Goal: Task Accomplishment & Management: Use online tool/utility

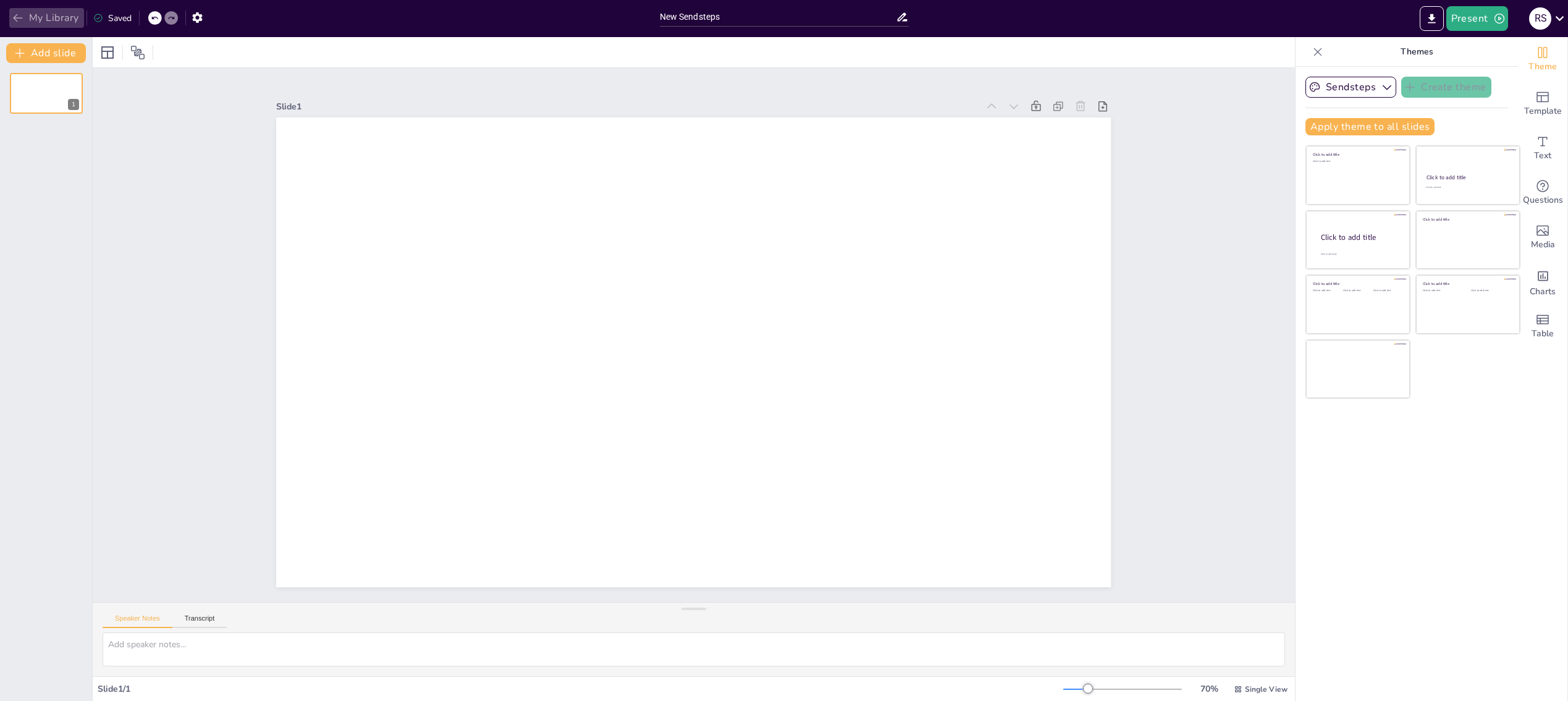
click at [14, 15] on icon "button" at bounding box center [18, 18] width 12 height 12
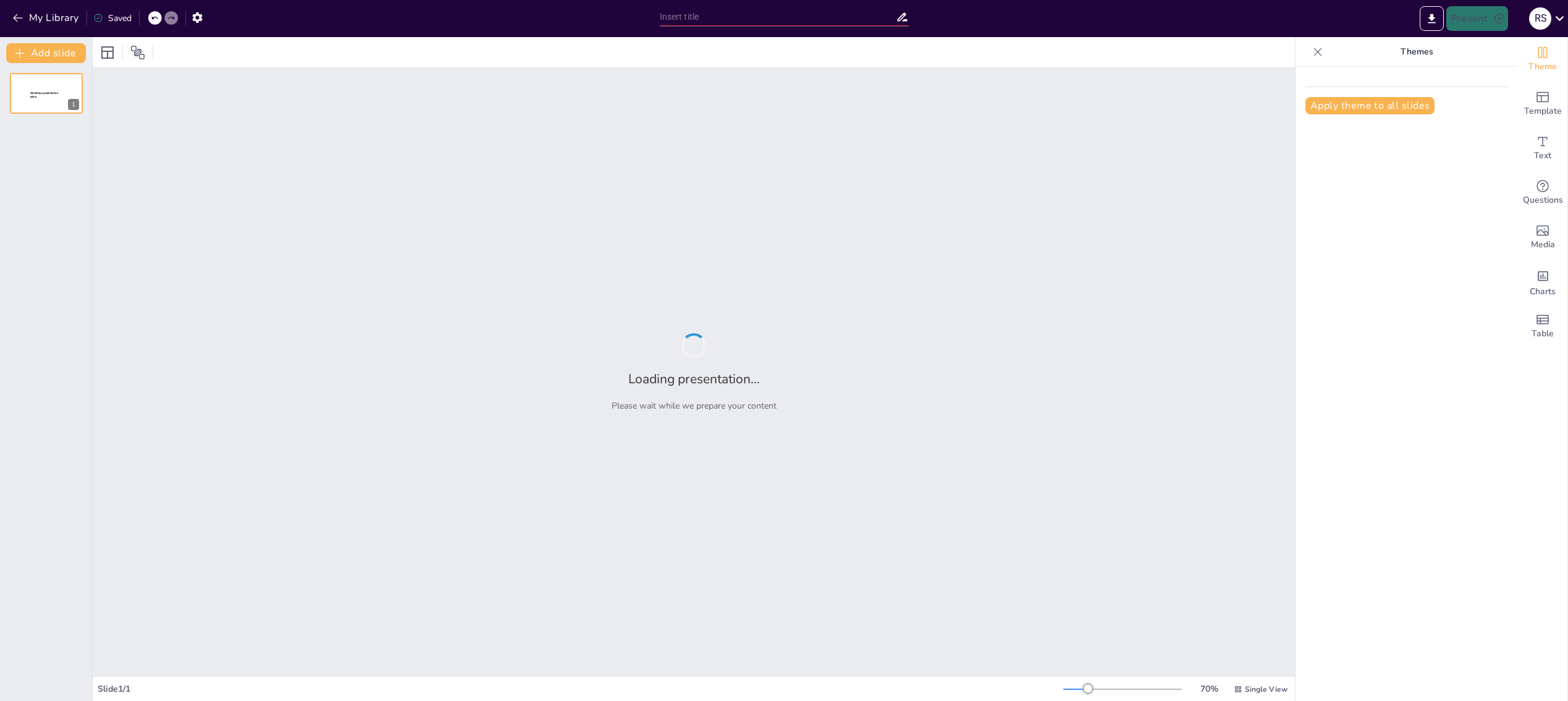
type input "„KI für Entwickler: [PERSON_NAME] zu Chatbots – Ein Abenteuer in der digitalen …"
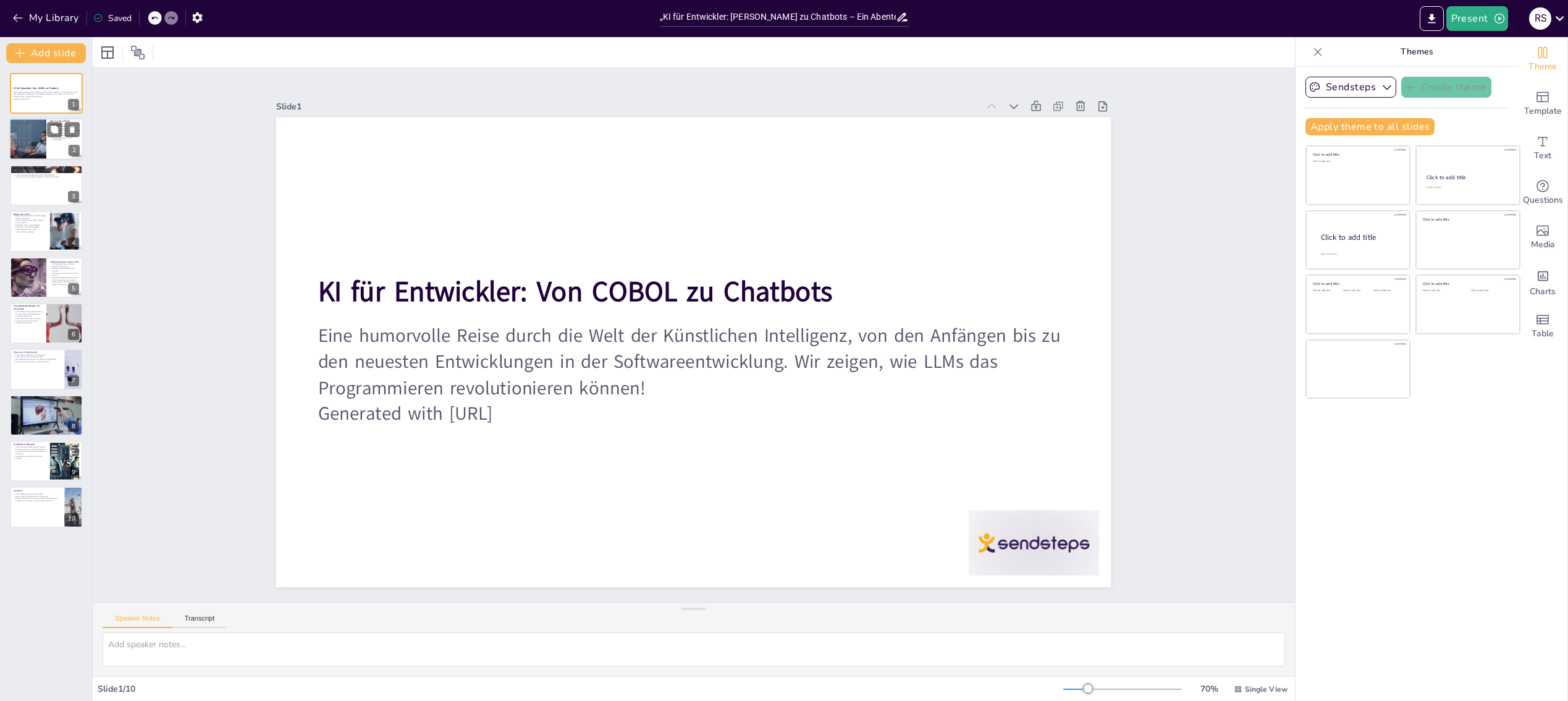
click at [52, 145] on div at bounding box center [46, 139] width 74 height 42
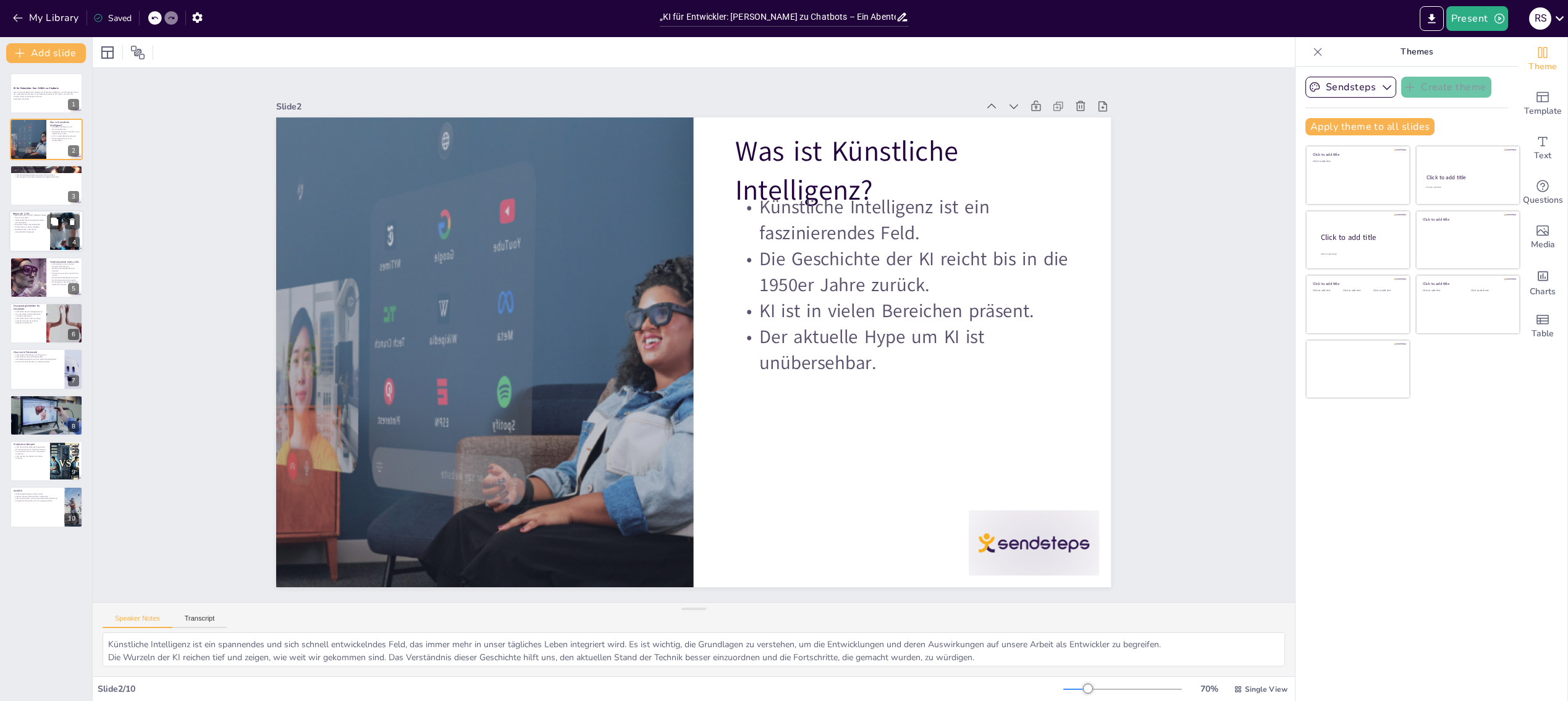
click at [45, 222] on p "Jedes Modell hat seine eigenen Stärken und Schwächen." at bounding box center [29, 221] width 33 height 4
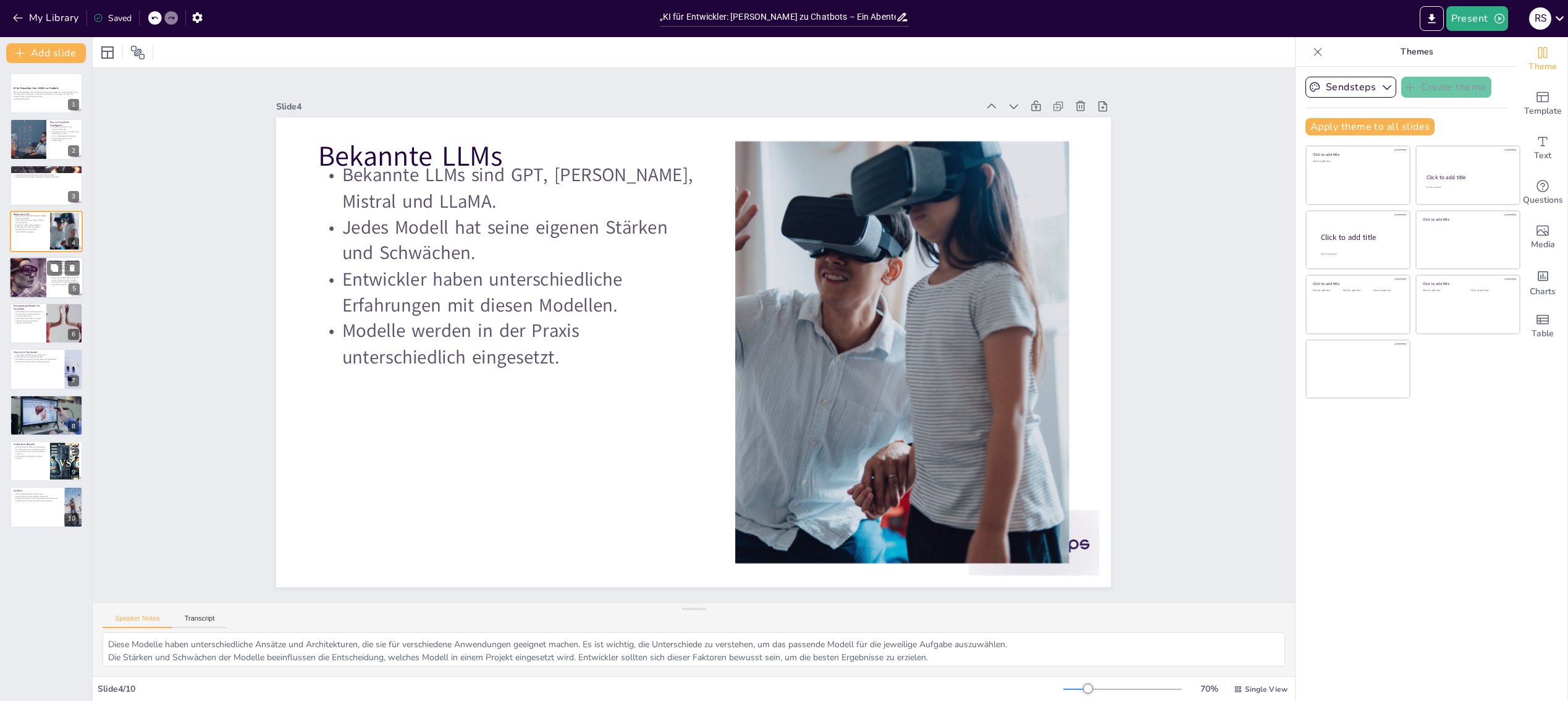
click at [26, 276] on div at bounding box center [28, 277] width 73 height 42
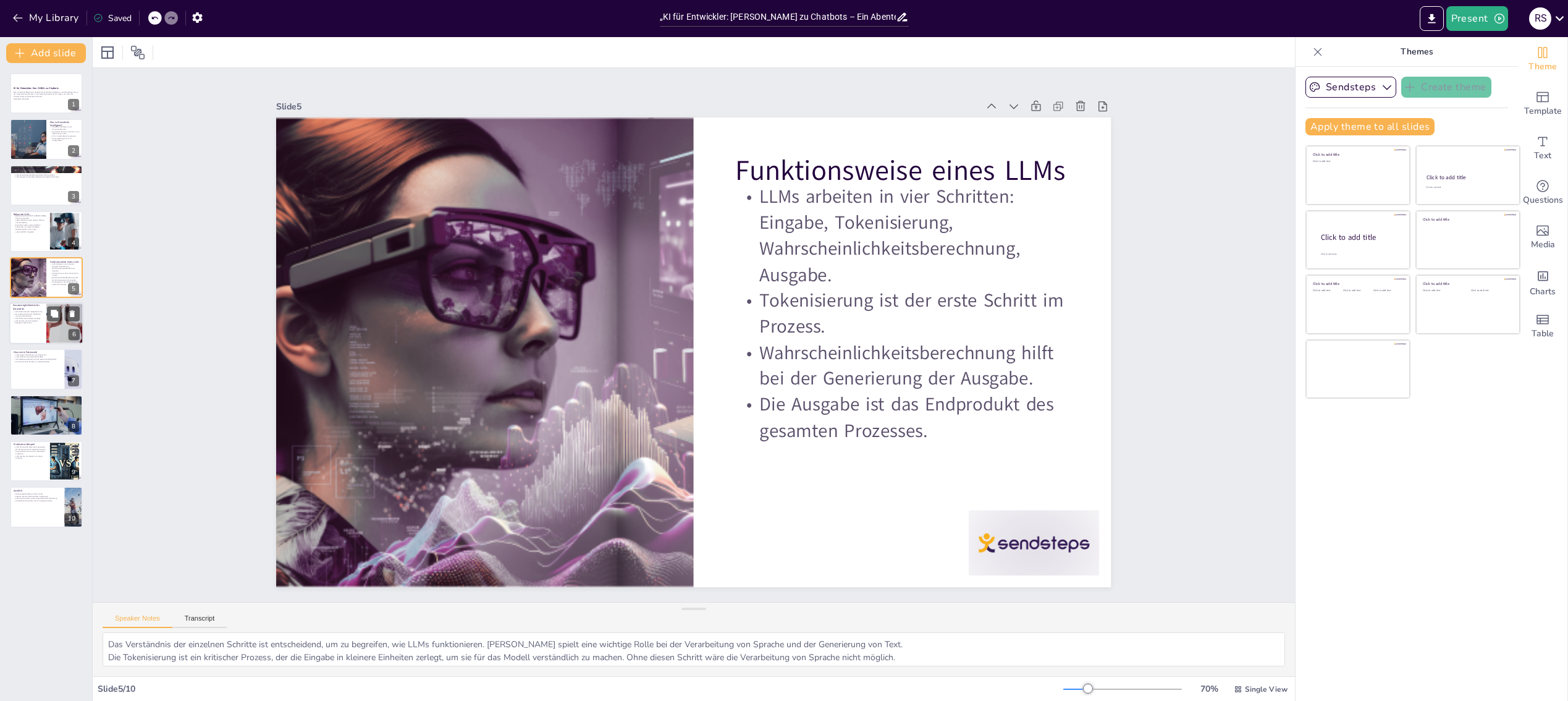
click at [26, 330] on div at bounding box center [46, 323] width 74 height 42
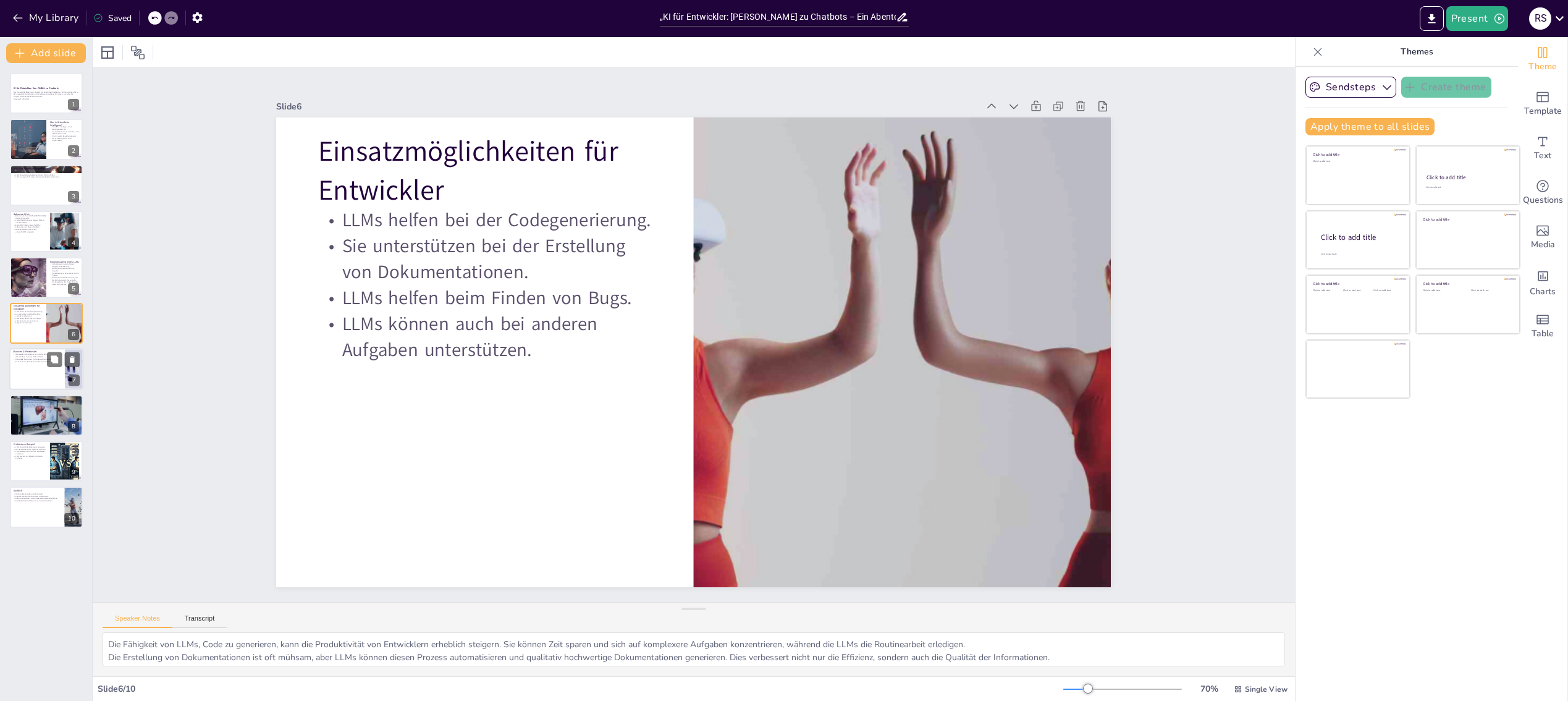
click at [37, 372] on div at bounding box center [46, 369] width 74 height 42
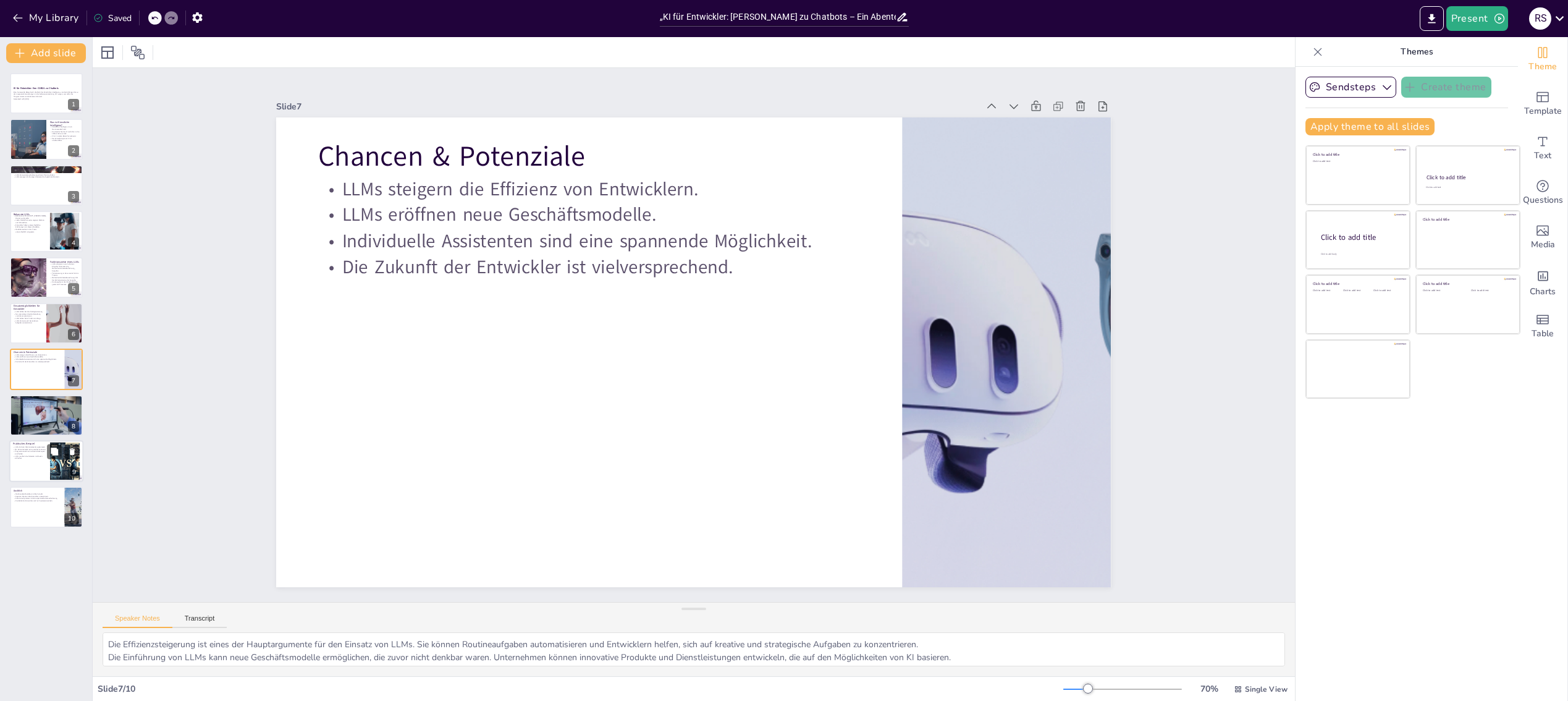
click at [44, 446] on p "LLMs können SQL-Statements generieren." at bounding box center [29, 446] width 33 height 2
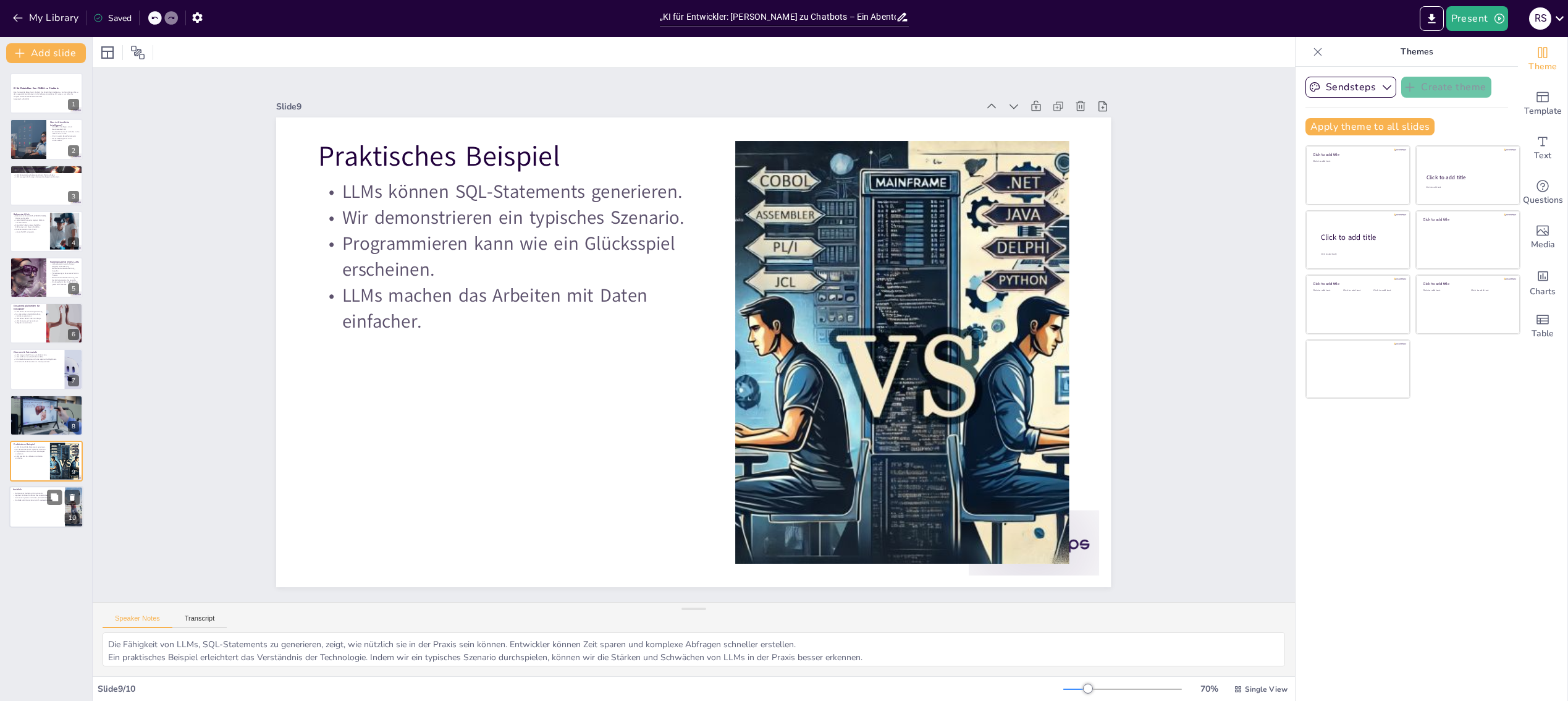
click at [38, 498] on p "Autonome Systeme sind eine spannende Herausforderung." at bounding box center [37, 498] width 48 height 2
type textarea "Multimodale Modelle kombinieren verschiedene Arten von Daten und können so viel…"
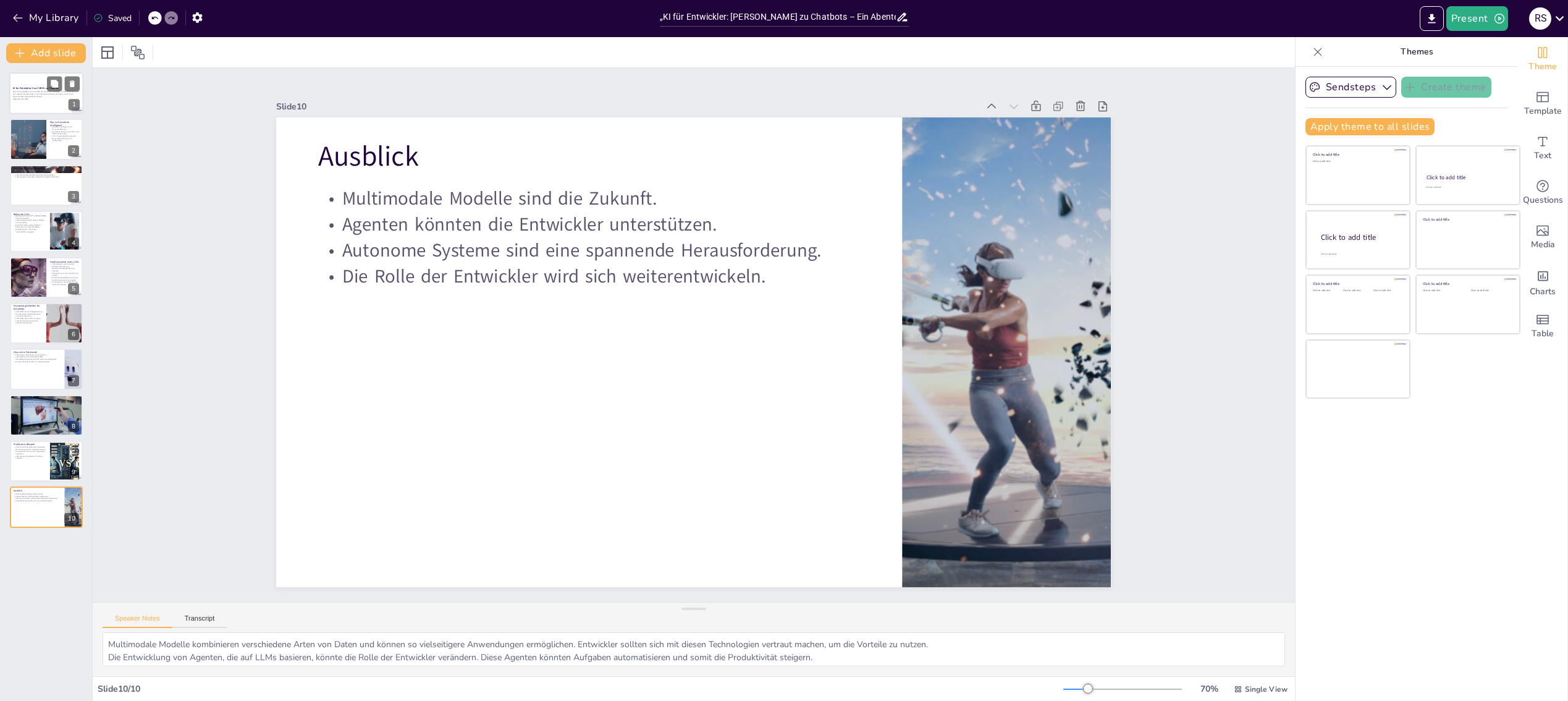
click at [40, 99] on p "Generated with [URL]" at bounding box center [46, 98] width 67 height 2
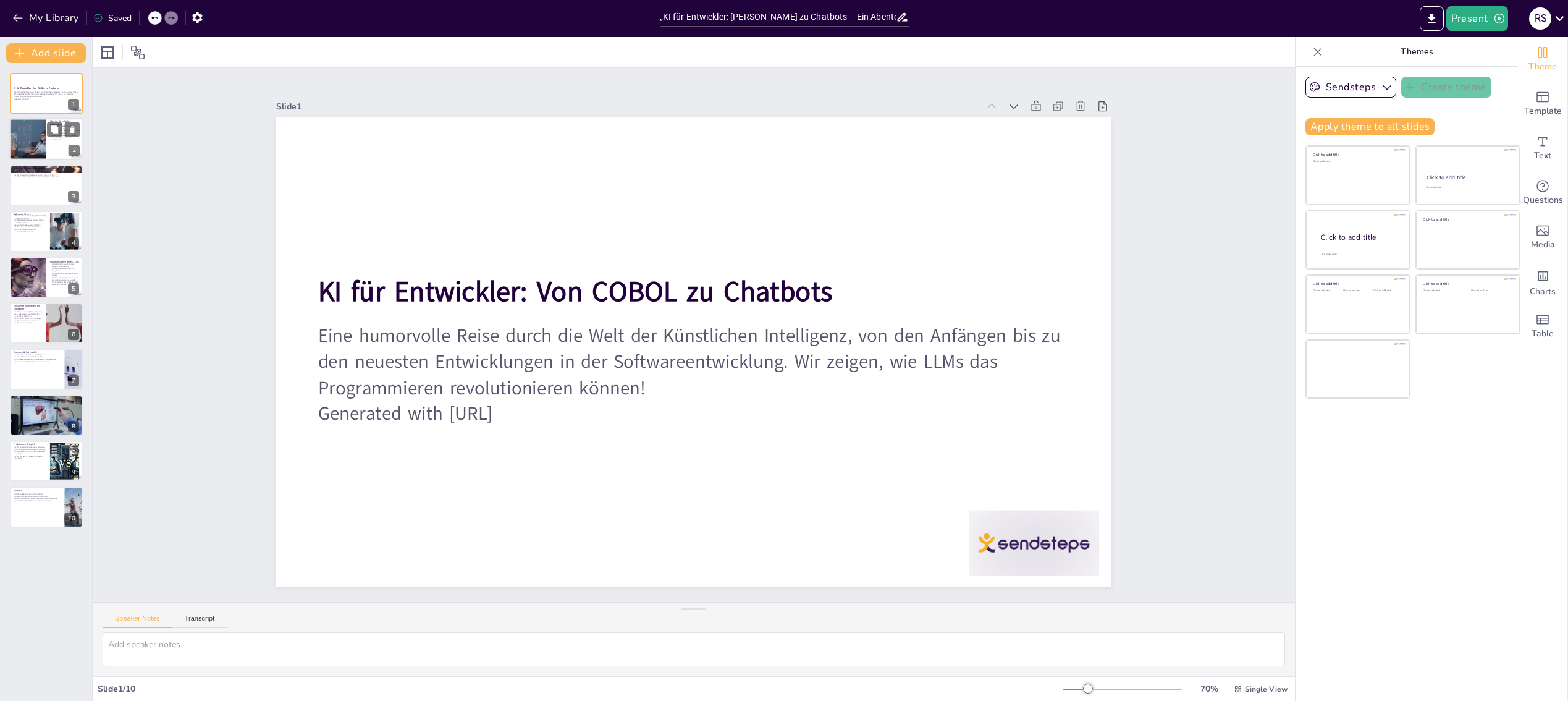
click at [45, 149] on div at bounding box center [28, 139] width 91 height 42
type textarea "Künstliche Intelligenz ist ein spannendes und sich schnell entwickelndes Feld, …"
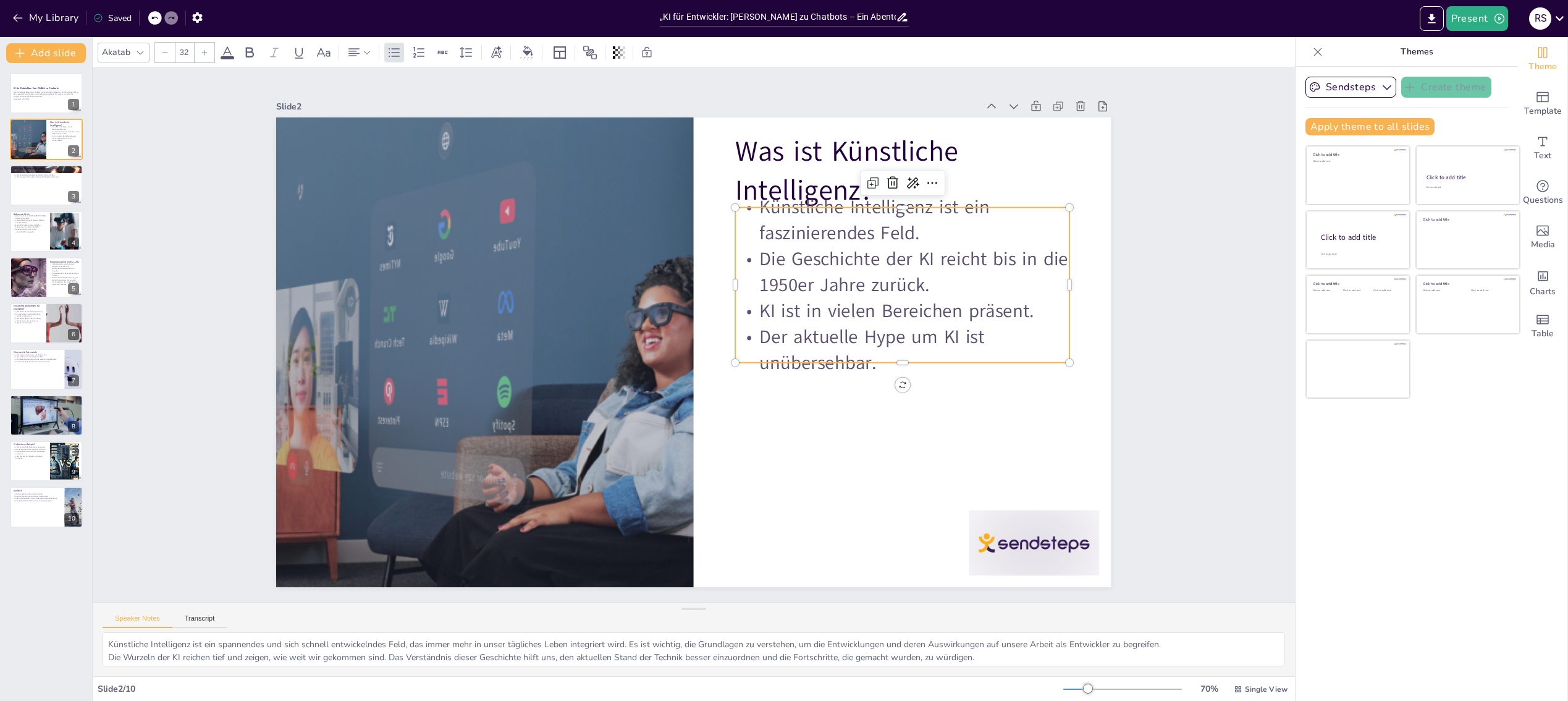
click at [767, 288] on p "Die Geschichte der KI reicht bis in die 1950er Jahre zurück." at bounding box center [900, 407] width 301 height 239
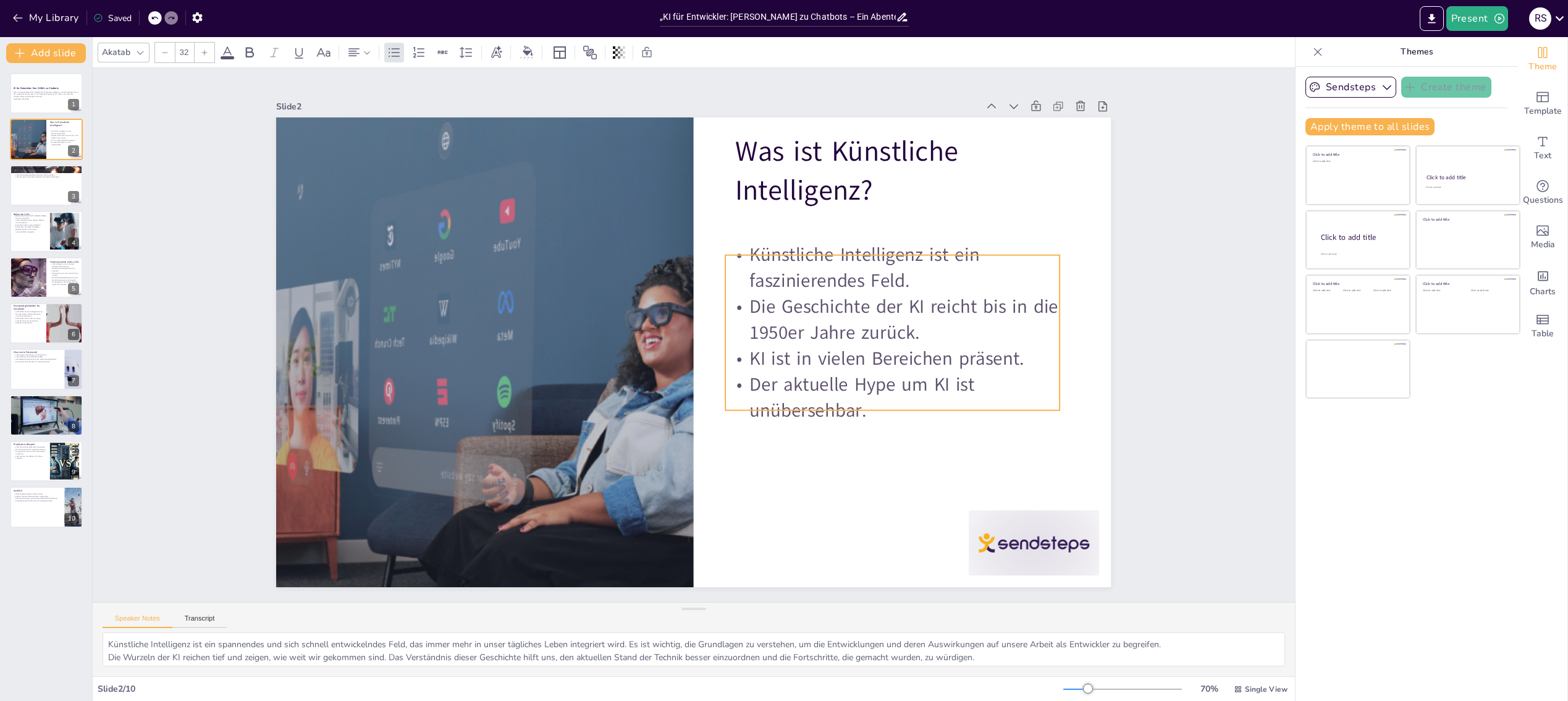
drag, startPoint x: 931, startPoint y: 244, endPoint x: 921, endPoint y: 291, distance: 48.1
click at [921, 326] on p "Die Geschichte der KI reicht bis in die 1950er Jahre zurück." at bounding box center [852, 457] width 283 height 262
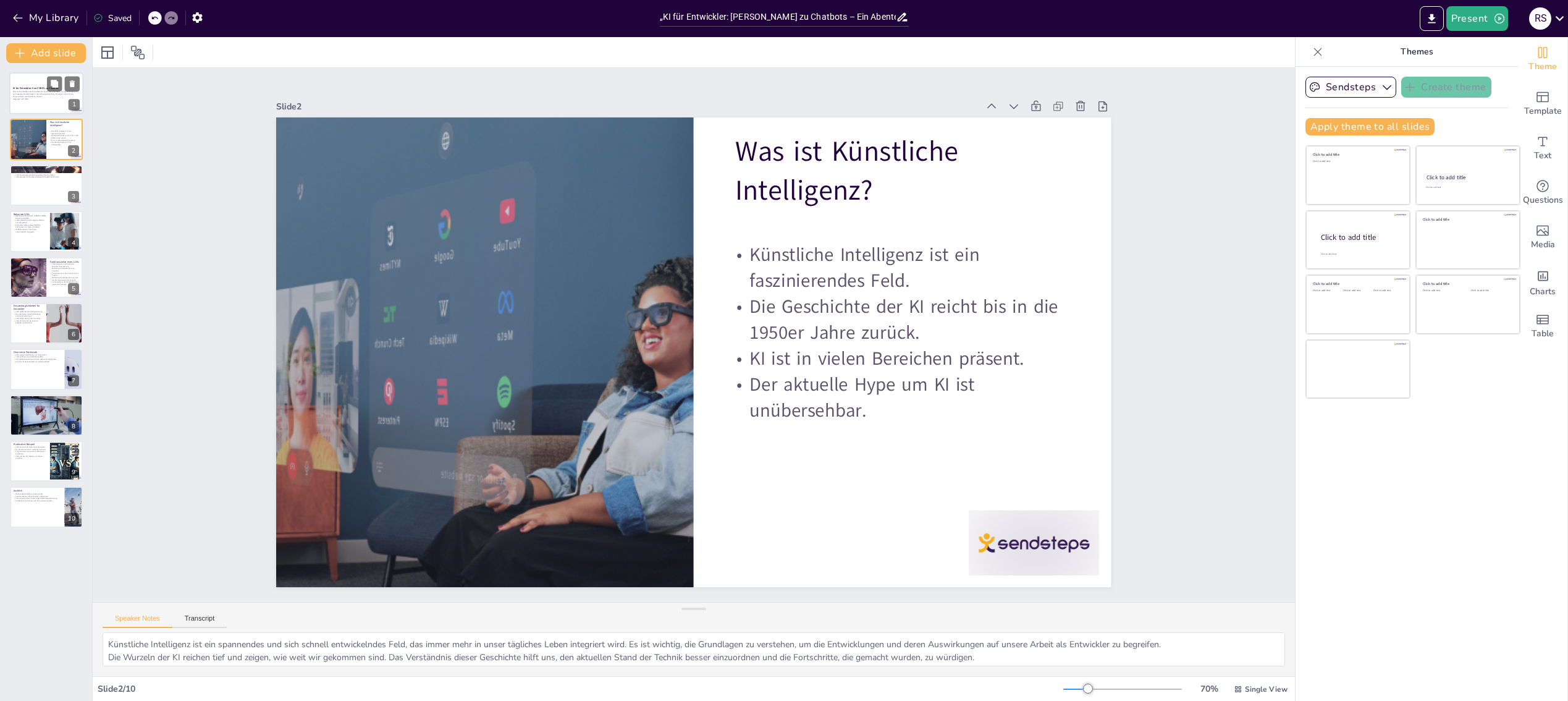
click at [45, 89] on strong "KI für Entwickler: Von COBOL zu Chatbots" at bounding box center [35, 88] width 45 height 3
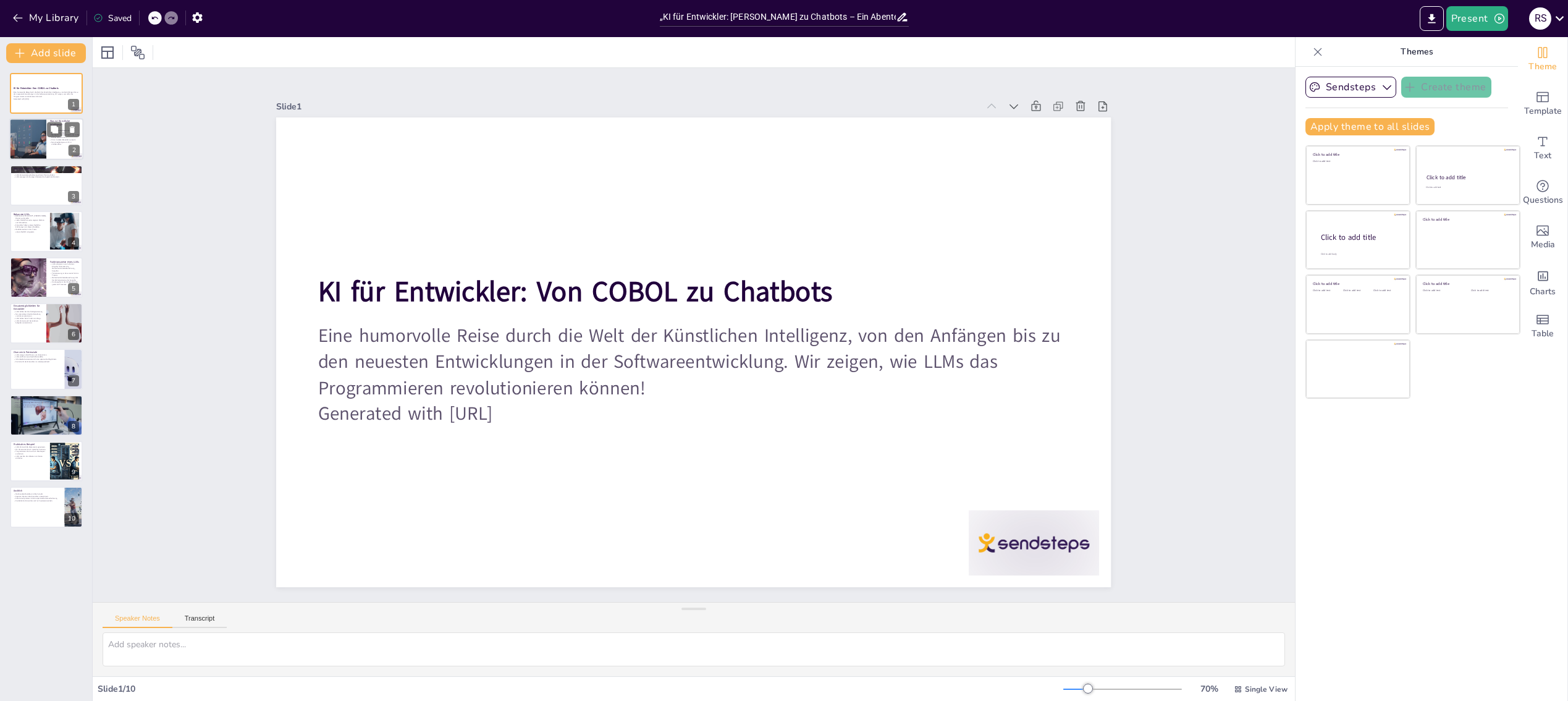
click at [35, 138] on div at bounding box center [28, 139] width 91 height 42
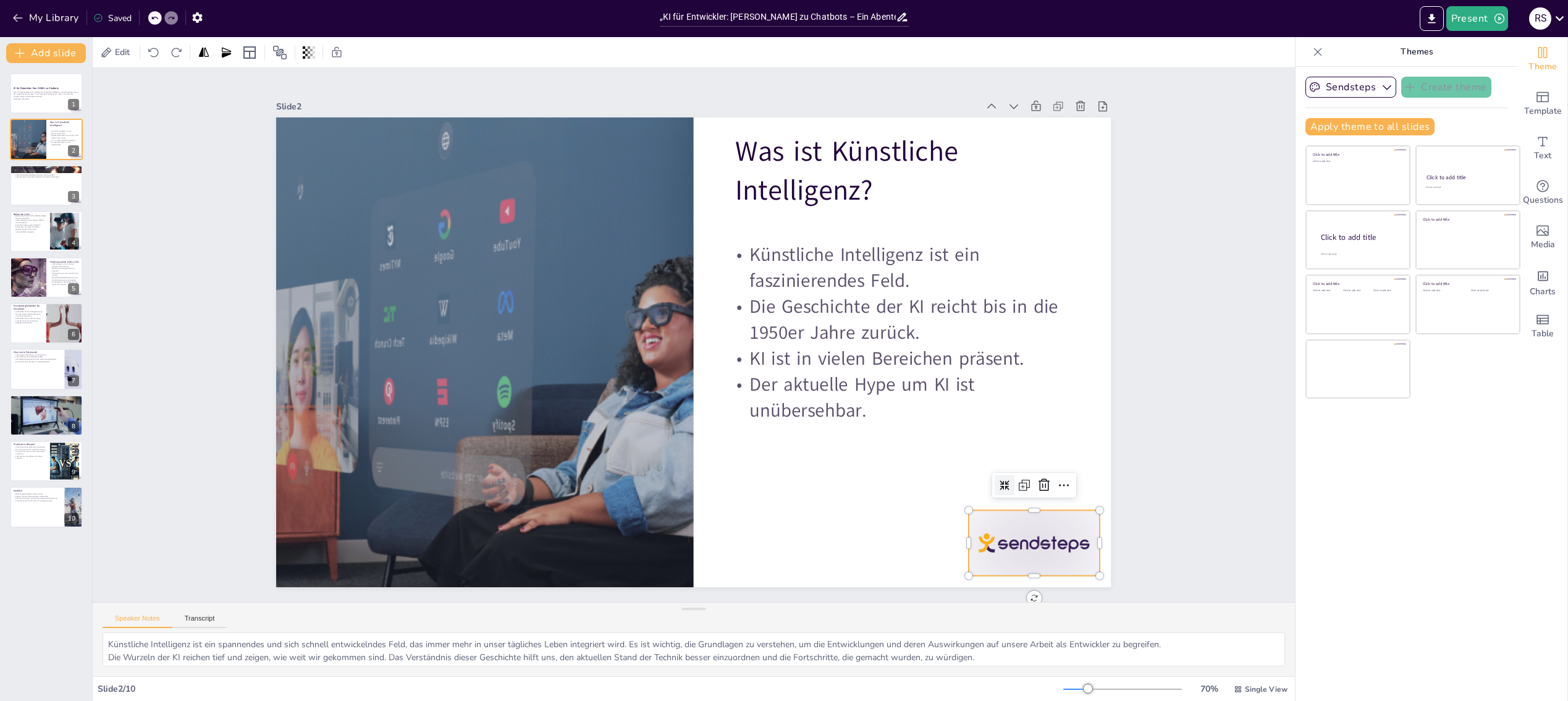
click at [919, 638] on div at bounding box center [847, 703] width 144 height 129
click at [813, 671] on icon at bounding box center [803, 682] width 21 height 21
drag, startPoint x: 1014, startPoint y: 519, endPoint x: 928, endPoint y: 503, distance: 87.5
click at [580, 120] on div at bounding box center [508, 68] width 144 height 102
click at [45, 205] on div "Was sind Large Language Models (LLMs)? LLMs sind darauf trainiert, menschliche …" at bounding box center [46, 185] width 74 height 42
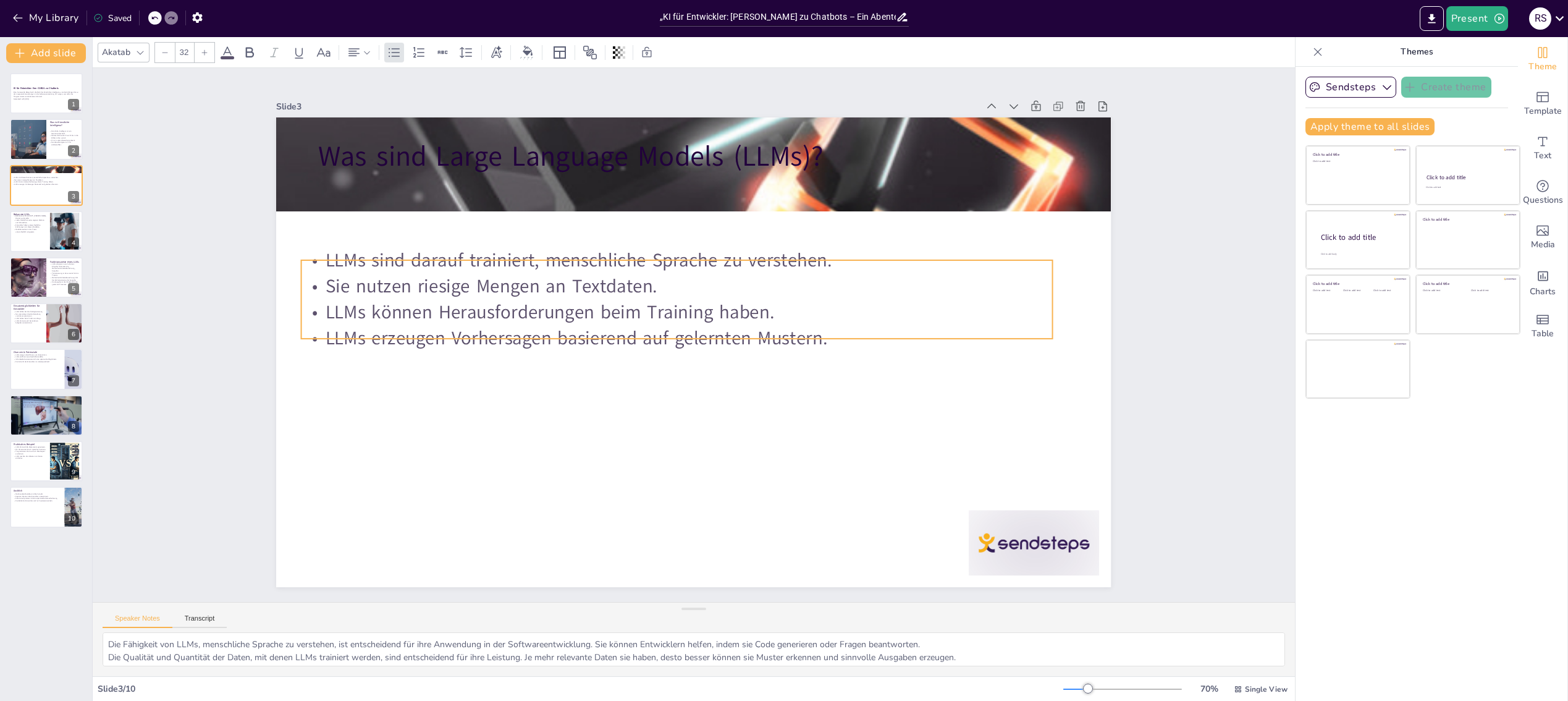
drag, startPoint x: 476, startPoint y: 195, endPoint x: 459, endPoint y: 276, distance: 82.8
click at [459, 288] on p "Sie nutzen riesige Mengen an Textdaten." at bounding box center [720, 379] width 740 height 182
click at [513, 406] on div at bounding box center [690, 352] width 914 height 633
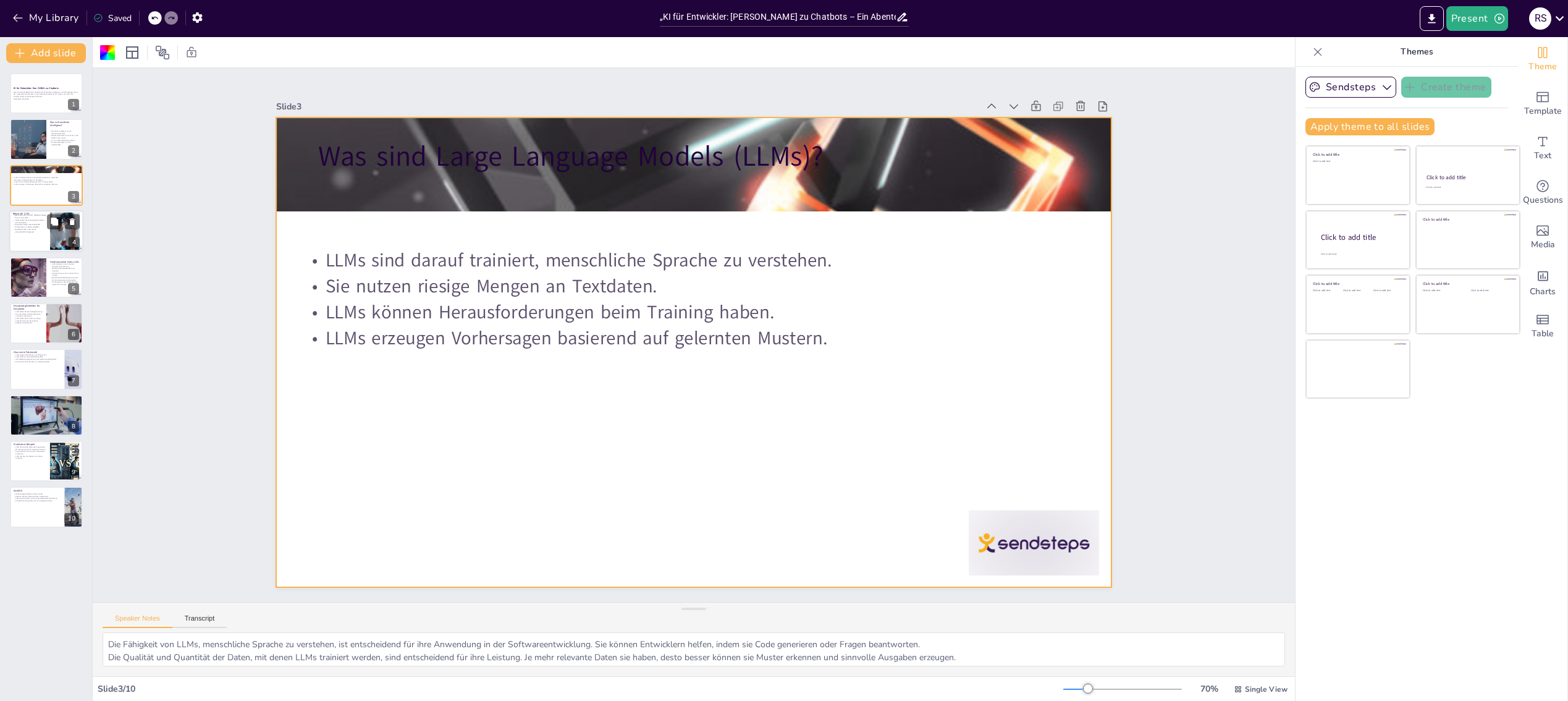
click at [38, 240] on div at bounding box center [46, 231] width 74 height 42
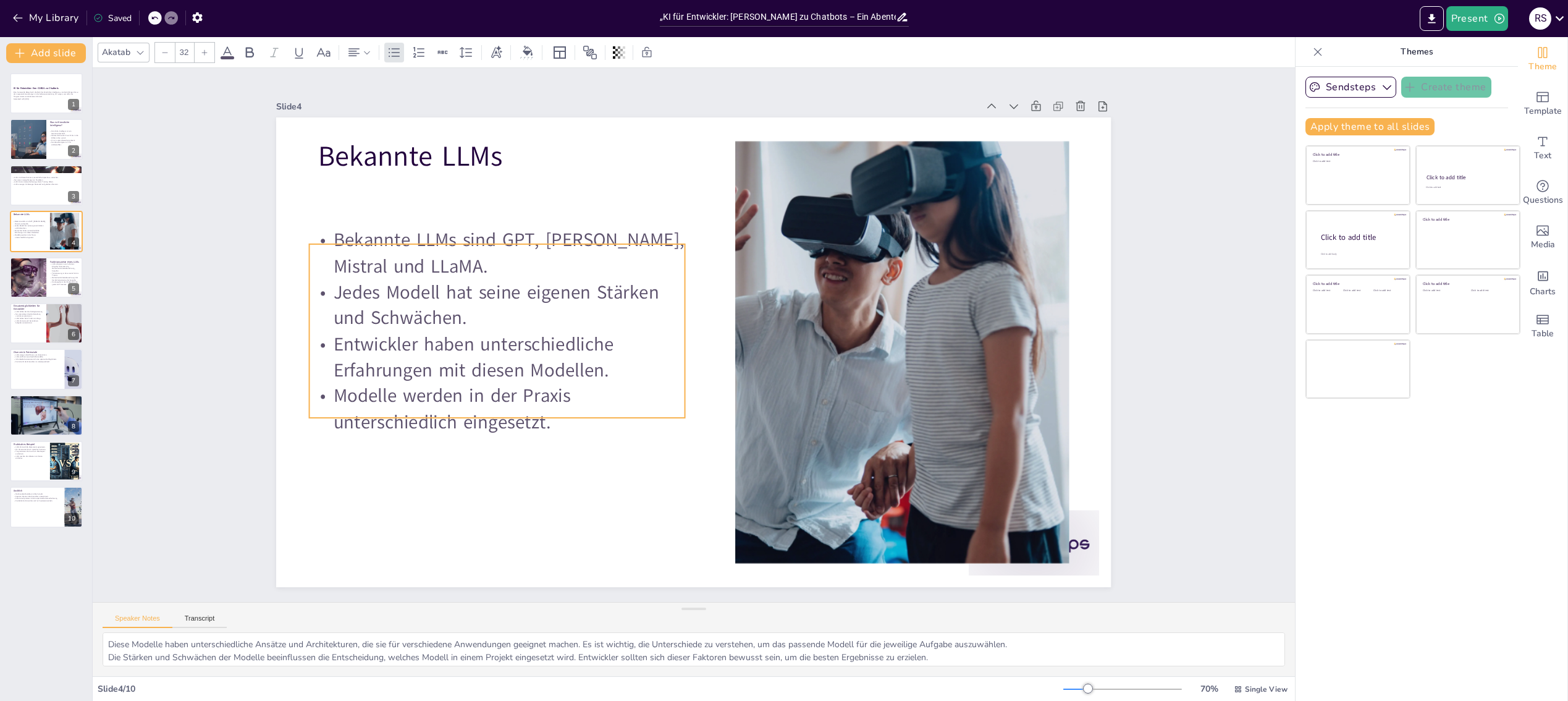
drag, startPoint x: 420, startPoint y: 276, endPoint x: 411, endPoint y: 341, distance: 65.6
click at [411, 341] on p "Entwickler haben unterschiedliche Erfahrungen mit diesen Modellen." at bounding box center [495, 337] width 378 height 91
click at [451, 457] on div at bounding box center [688, 352] width 939 height 705
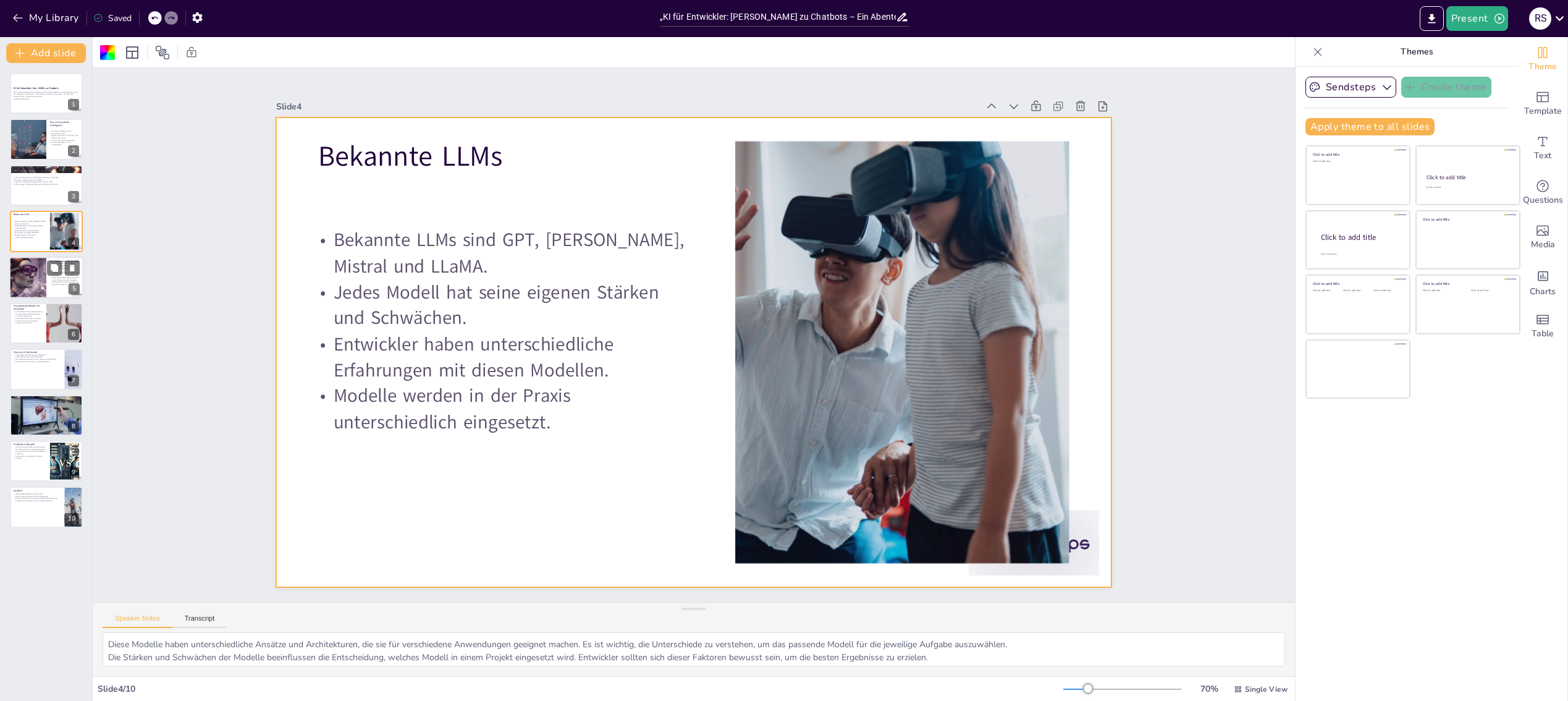
click at [40, 284] on div at bounding box center [28, 277] width 73 height 42
type textarea "Das Verständnis der einzelnen Schritte ist entscheidend, um zu begreifen, wie L…"
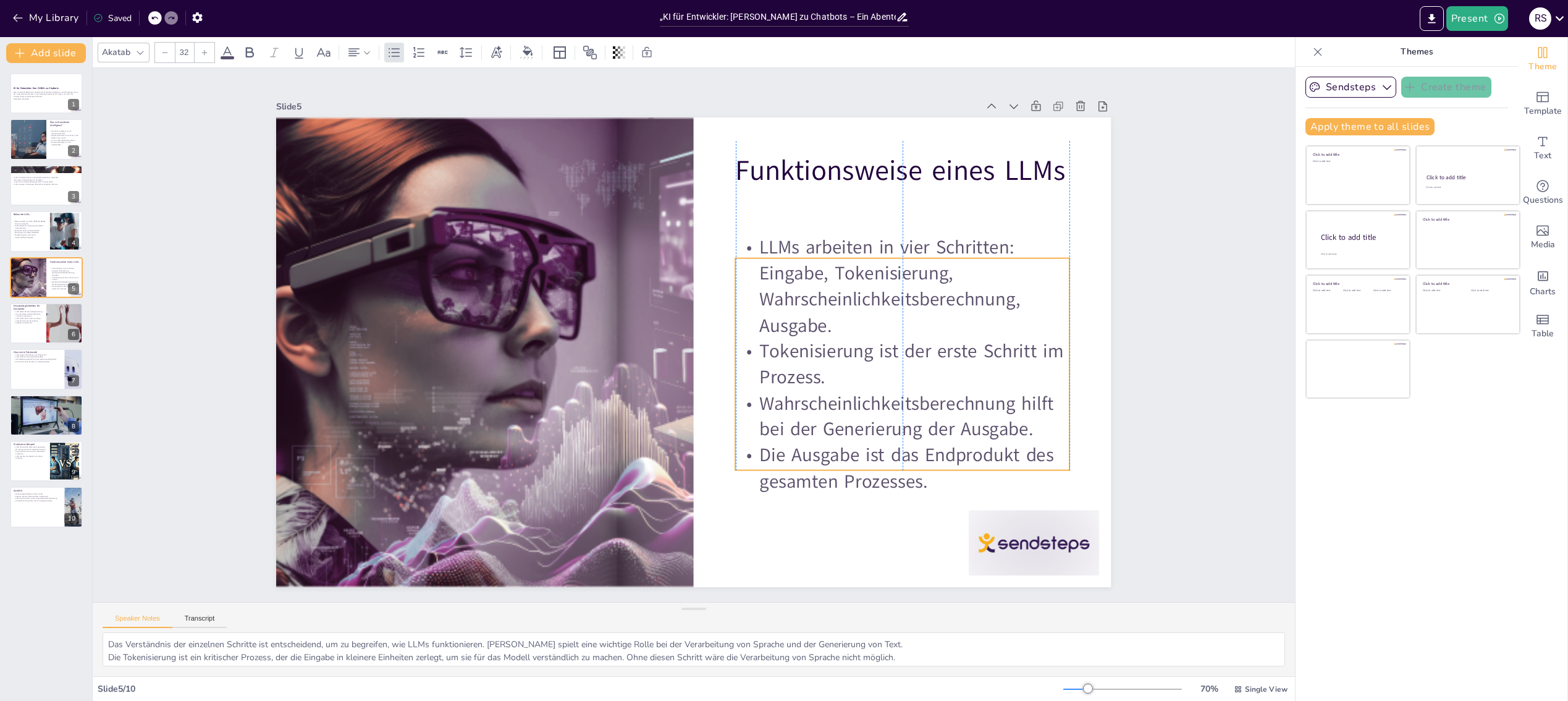
drag, startPoint x: 821, startPoint y: 284, endPoint x: 819, endPoint y: 335, distance: 51.0
click at [819, 362] on p "Tokenisierung ist der erste Schritt im Prozess." at bounding box center [845, 482] width 301 height 239
click at [804, 190] on div "Funktionsweise eines LLMs" at bounding box center [864, 131] width 339 height 128
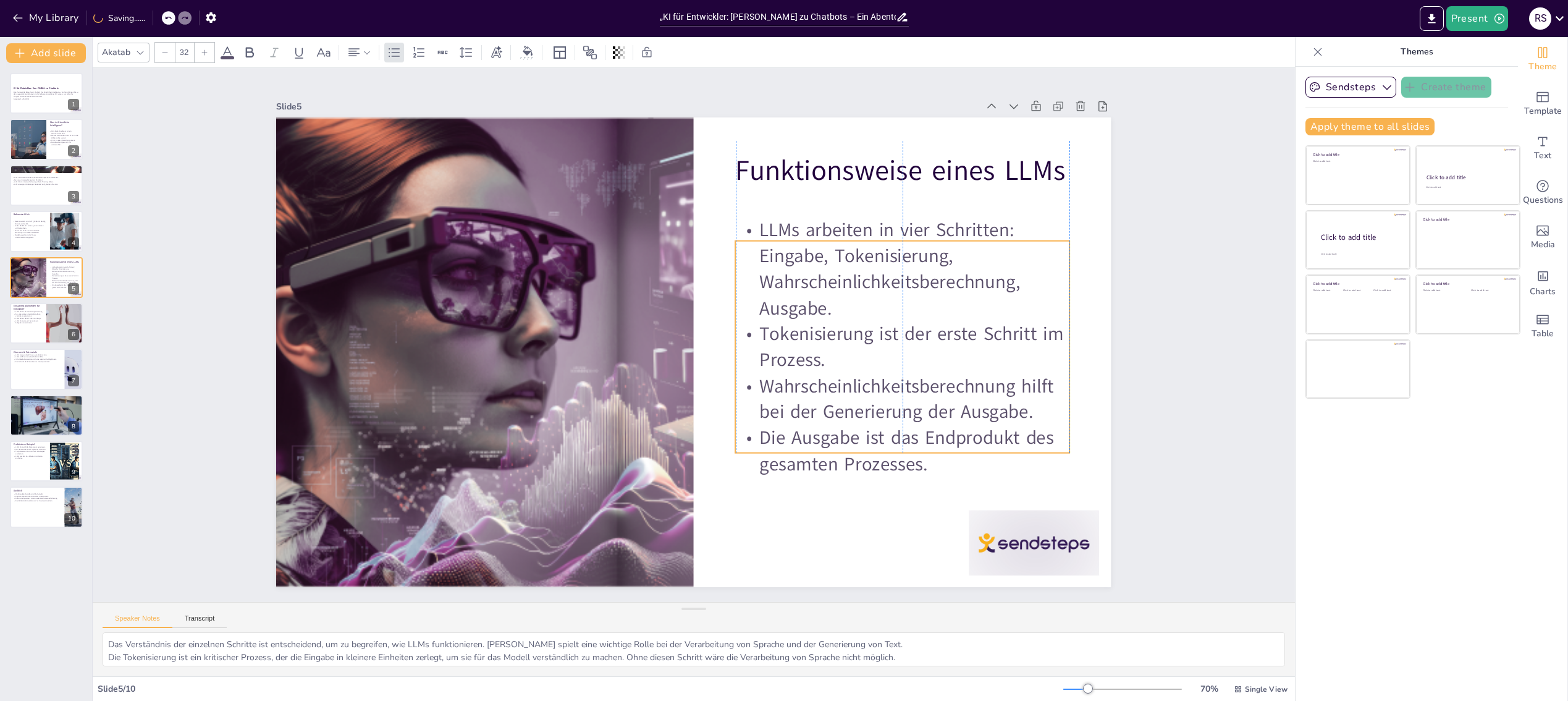
drag, startPoint x: 821, startPoint y: 283, endPoint x: 820, endPoint y: 266, distance: 17.0
click at [820, 266] on p "LLMs arbeiten in vier Schritten: Eingabe, Tokenisierung, Wahrscheinlichkeitsber…" at bounding box center [912, 337] width 350 height 202
type input "48"
click at [835, 261] on p "Funktionsweise eines LLMs" at bounding box center [949, 407] width 228 height 293
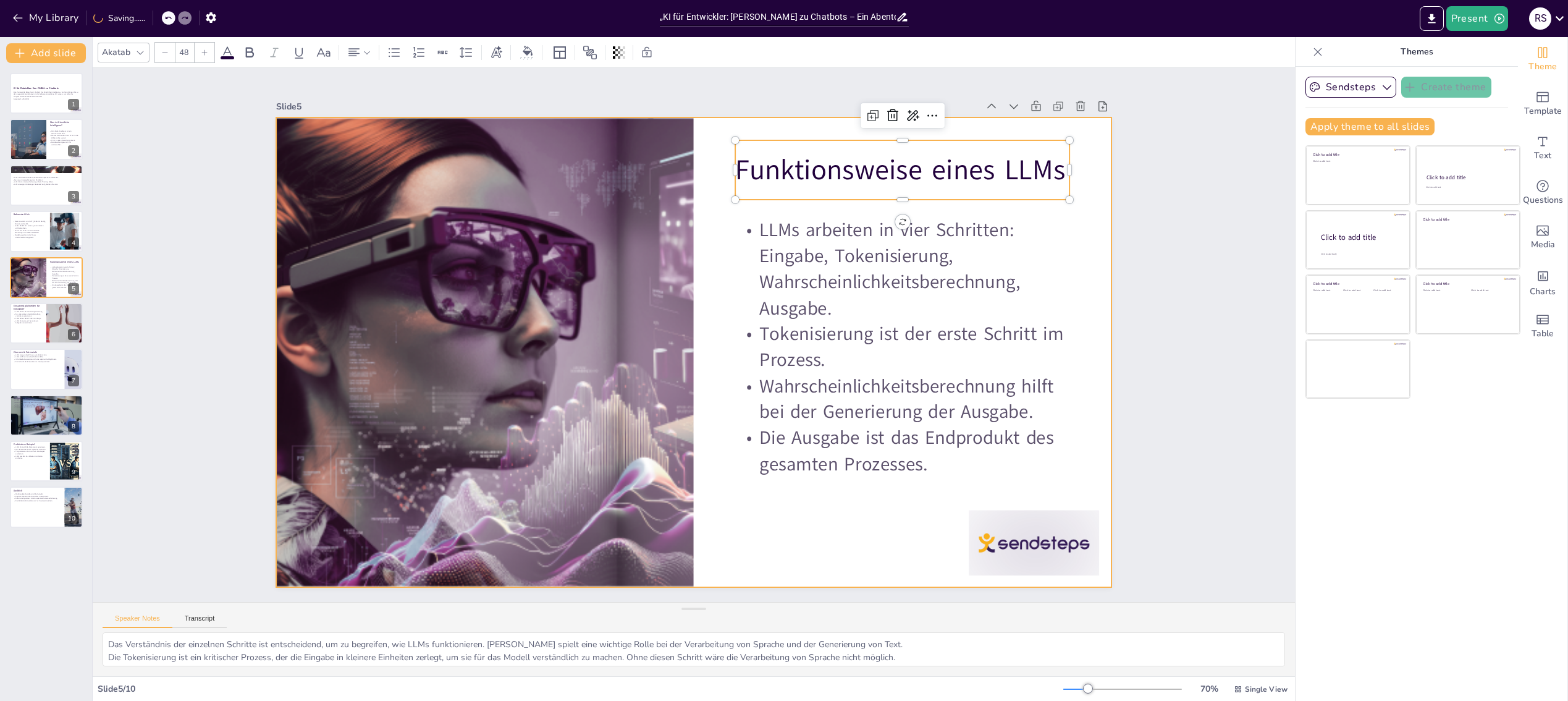
click at [804, 498] on div at bounding box center [684, 349] width 951 height 871
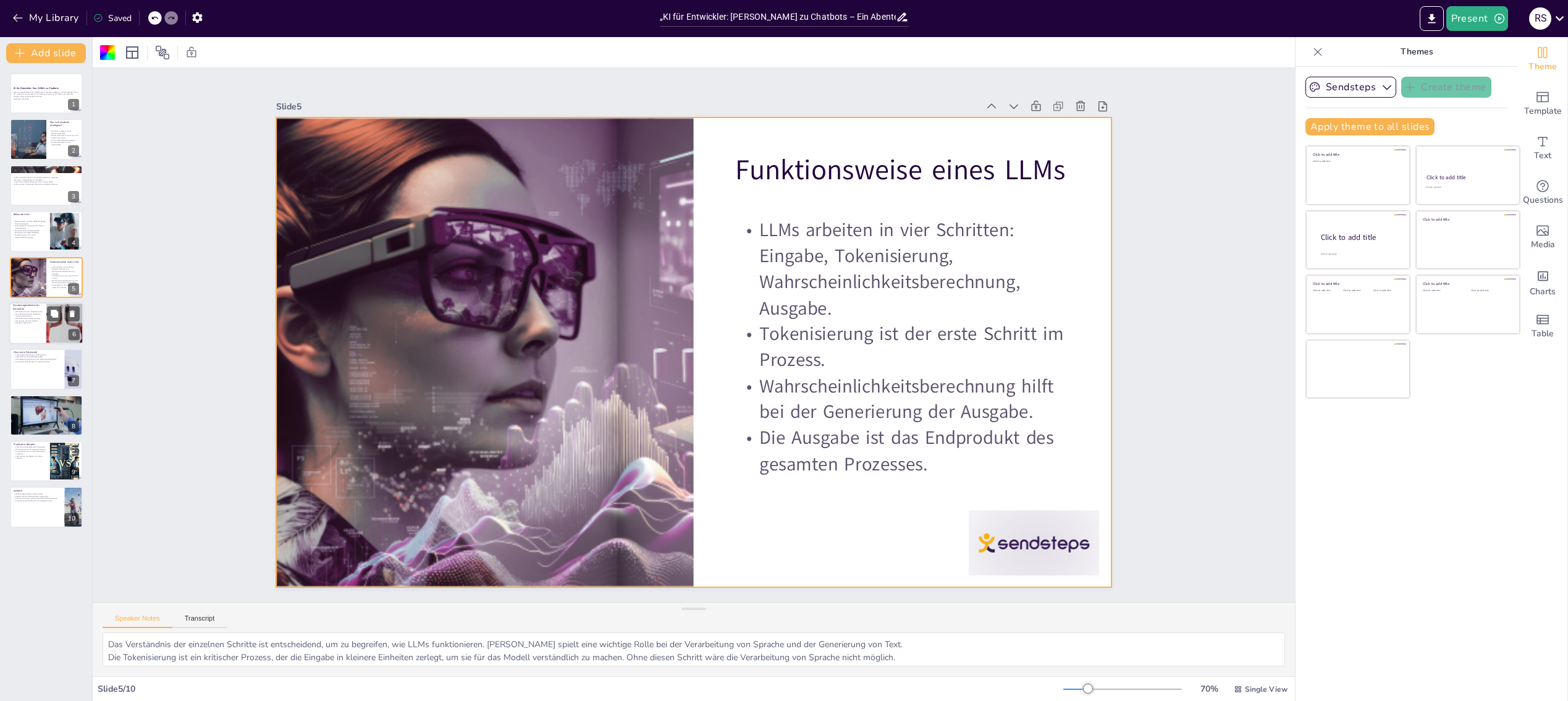
click at [43, 336] on div at bounding box center [46, 323] width 74 height 42
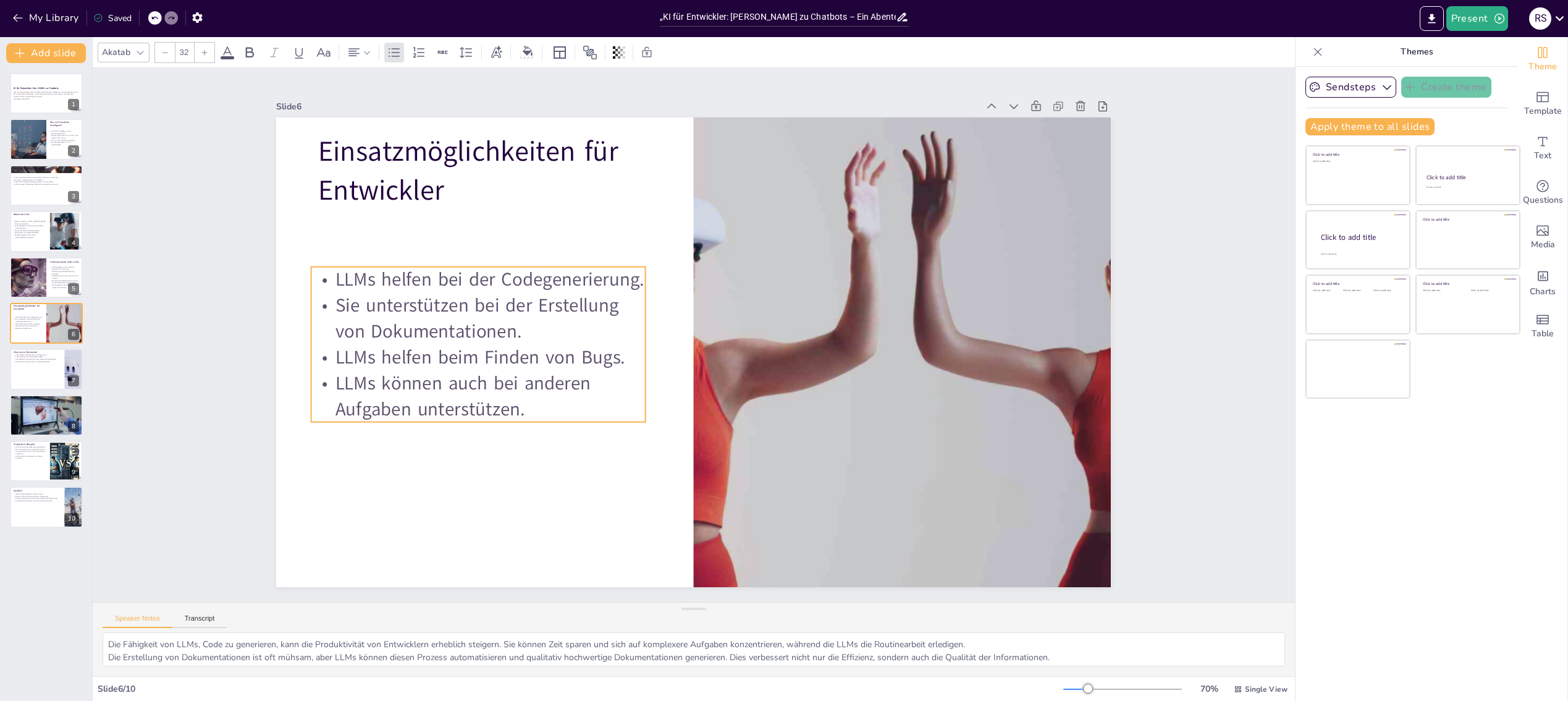
drag, startPoint x: 493, startPoint y: 299, endPoint x: 486, endPoint y: 359, distance: 60.4
click at [486, 347] on p "LLMs helfen beim Finden von Bugs." at bounding box center [488, 268] width 316 height 160
click at [489, 469] on div at bounding box center [682, 347] width 934 height 908
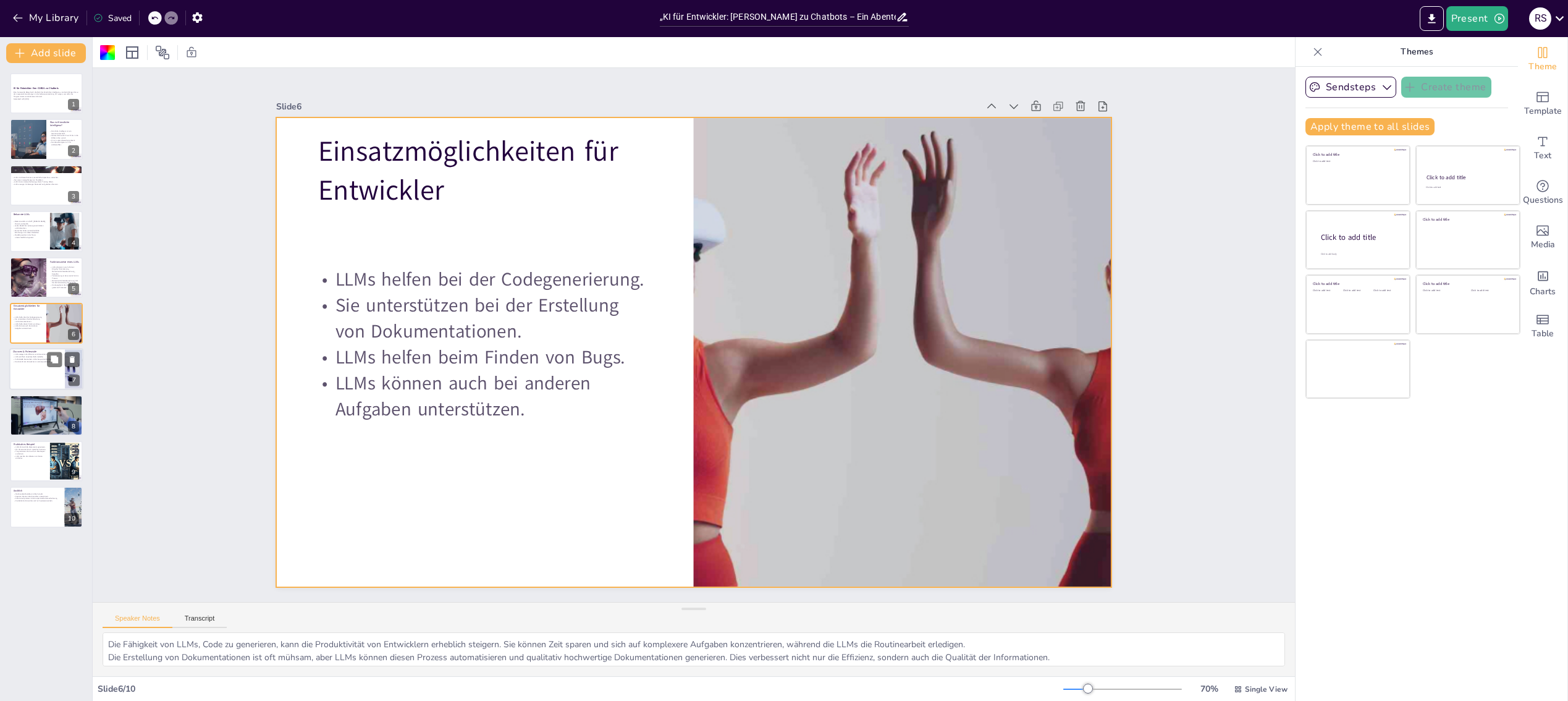
click at [45, 364] on div at bounding box center [46, 369] width 74 height 42
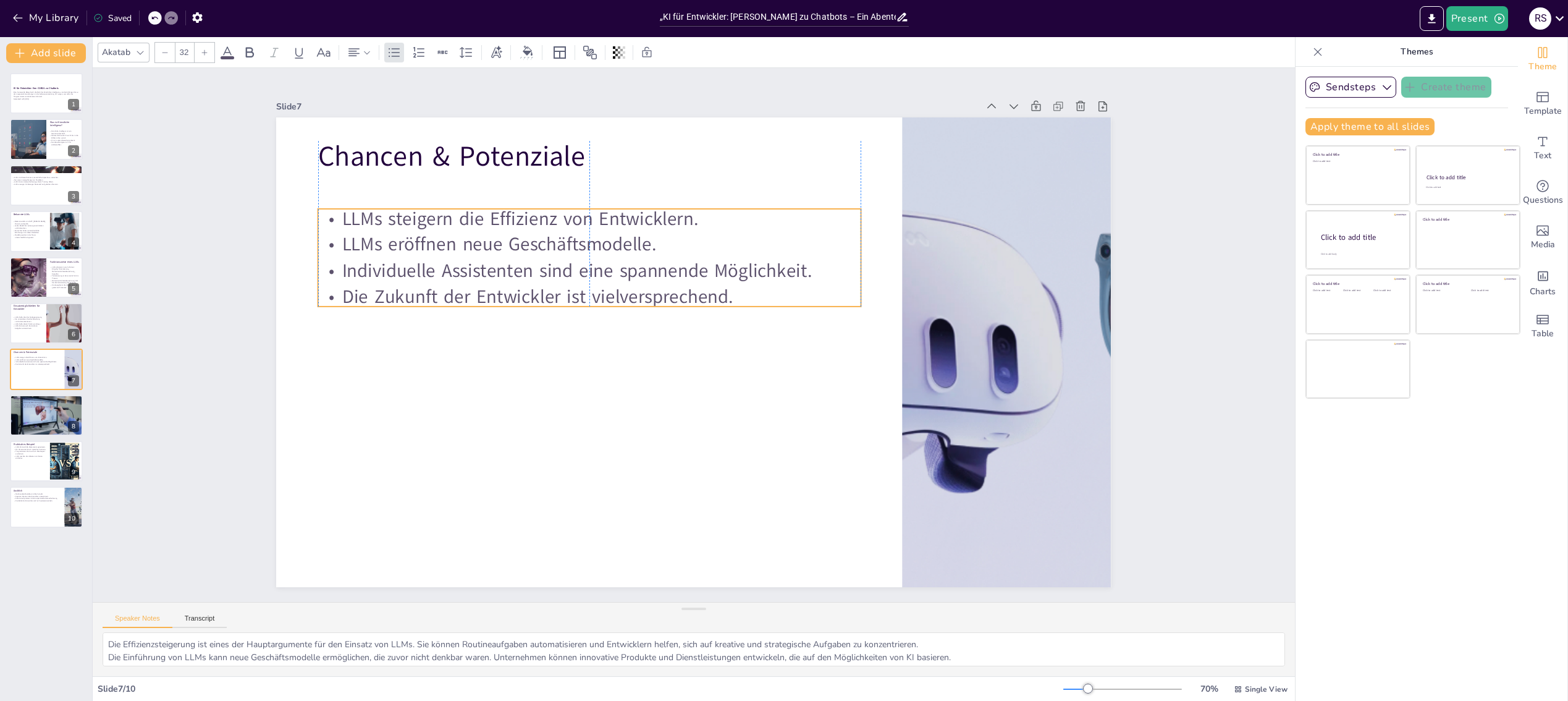
drag, startPoint x: 542, startPoint y: 235, endPoint x: 542, endPoint y: 265, distance: 30.0
click at [542, 265] on p "Individuelle Assistenten sind eine spannende Möglichkeit." at bounding box center [647, 221] width 454 height 340
click at [498, 368] on div at bounding box center [689, 352] width 914 height 633
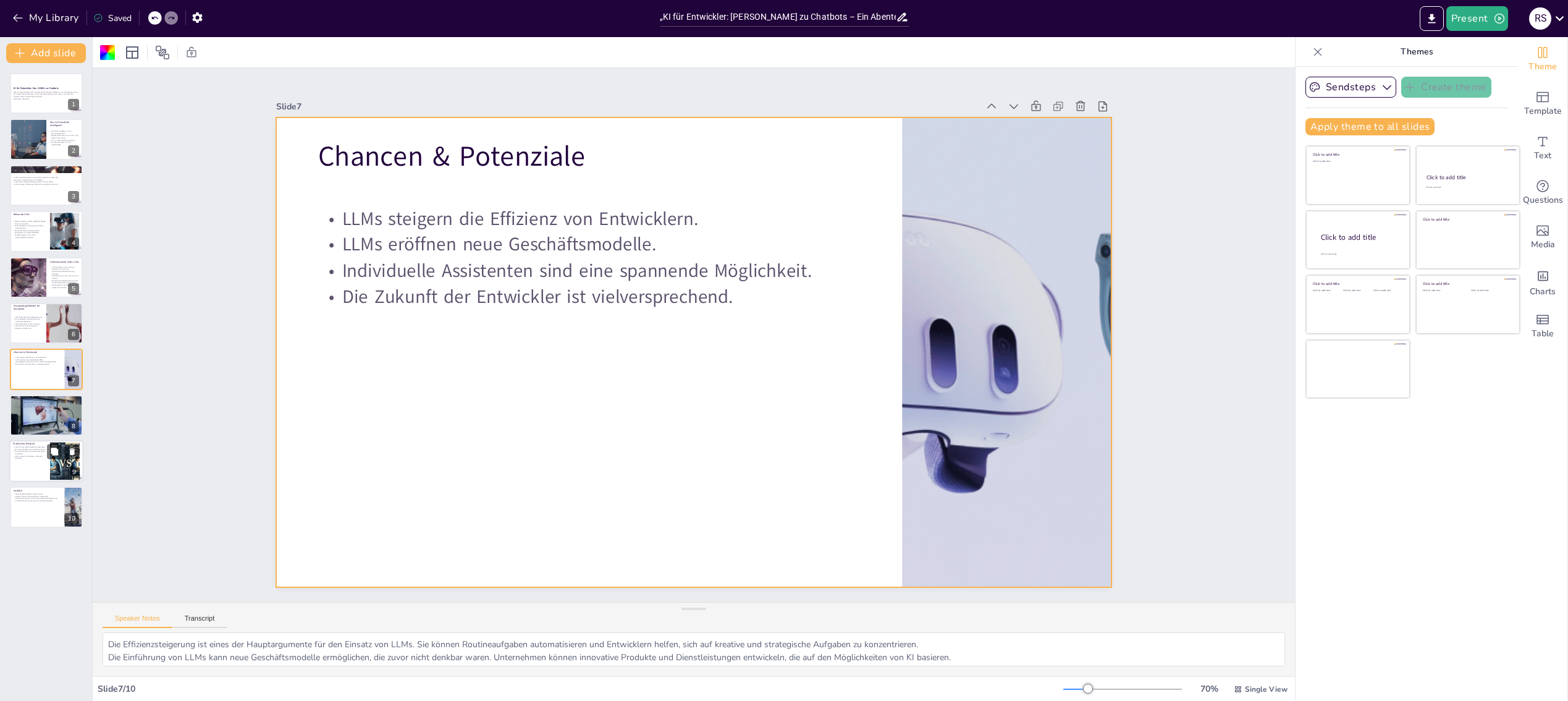
click at [51, 469] on div at bounding box center [65, 461] width 66 height 38
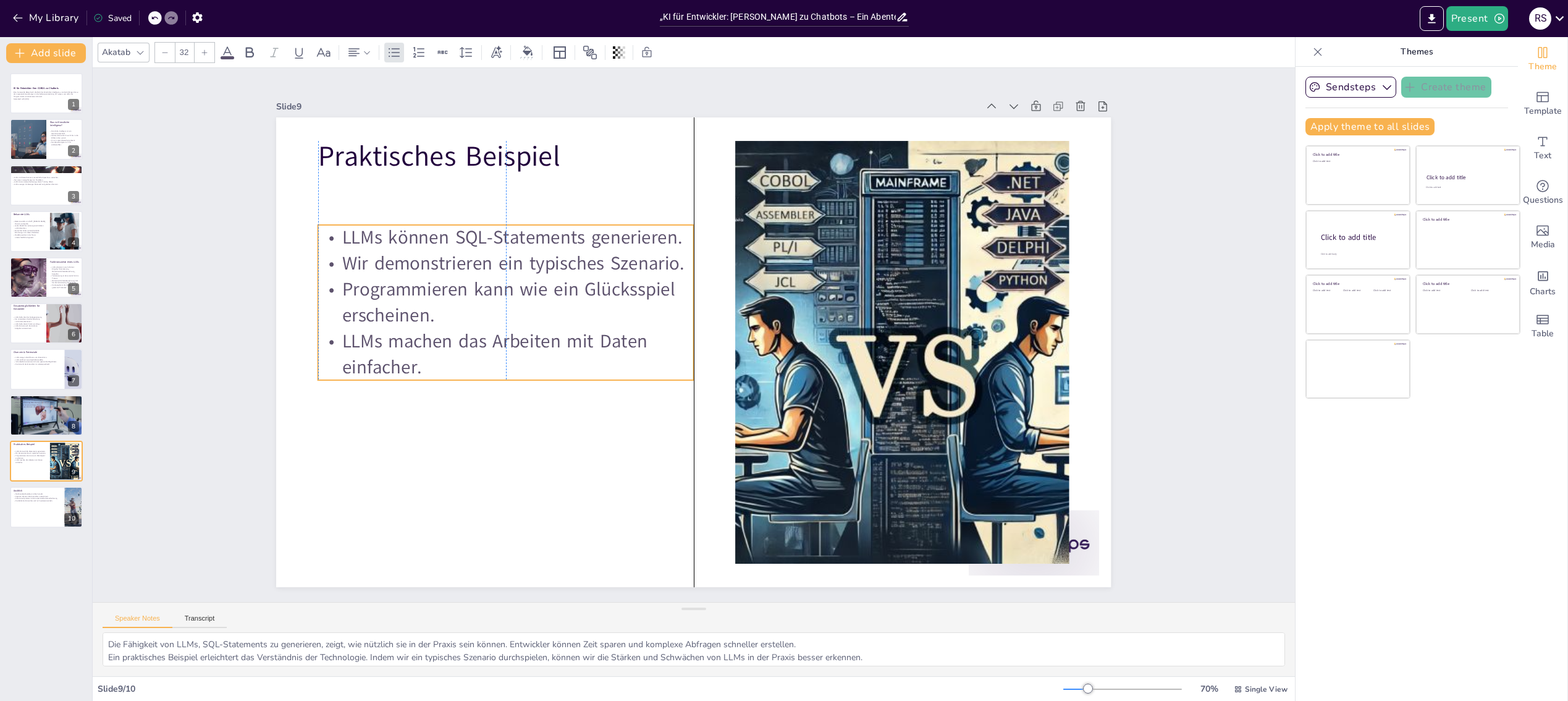
drag, startPoint x: 518, startPoint y: 255, endPoint x: 514, endPoint y: 300, distance: 45.2
click at [514, 300] on p "Programmieren kann wie ein Glücksspiel erscheinen." at bounding box center [576, 185] width 314 height 290
click at [29, 497] on p "Autonome Systeme sind eine spannende Herausforderung." at bounding box center [37, 498] width 48 height 2
type textarea "Multimodale Modelle kombinieren verschiedene Arten von Daten und können so viel…"
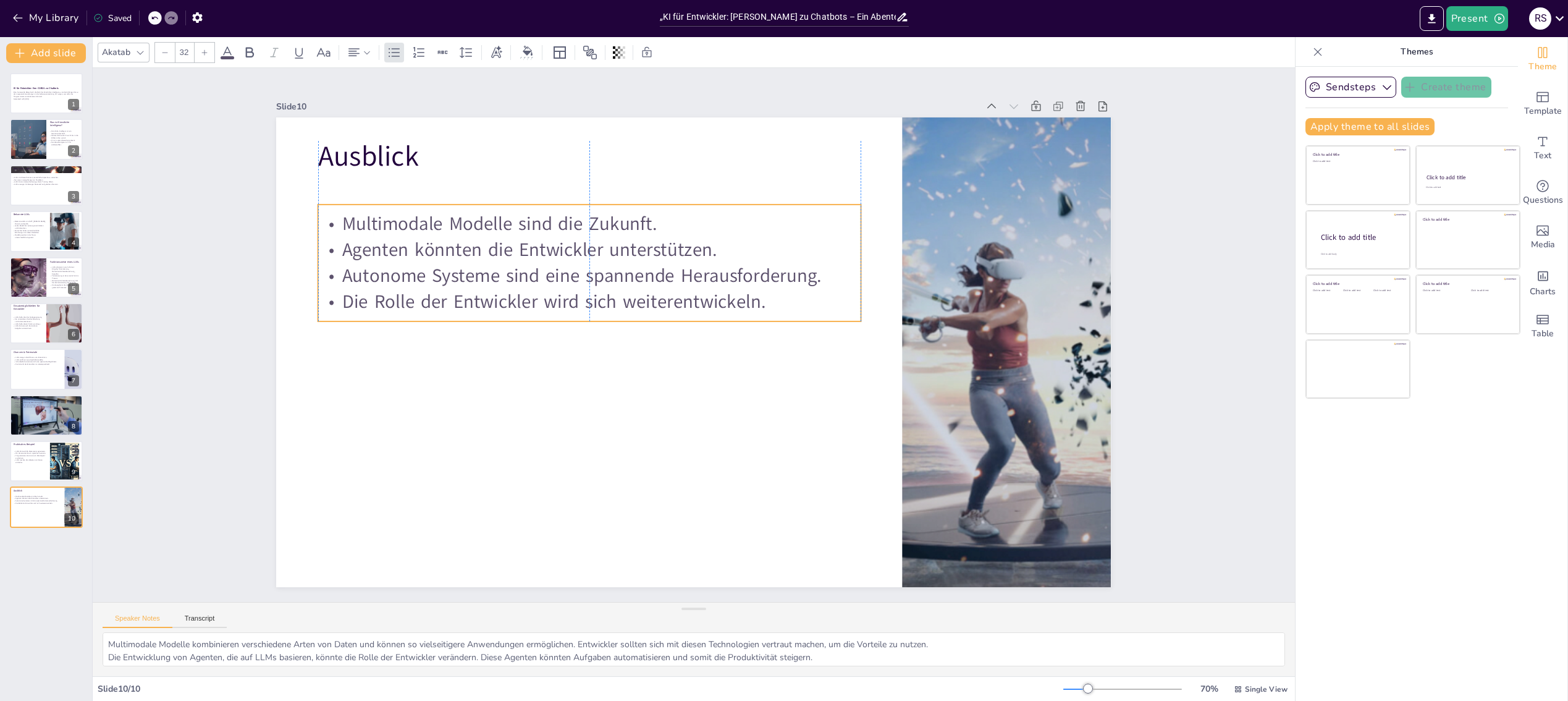
drag, startPoint x: 512, startPoint y: 234, endPoint x: 508, endPoint y: 259, distance: 25.3
click at [508, 259] on p "Autonome Systeme sind eine spannende Herausforderung." at bounding box center [655, 221] width 421 height 383
click at [540, 371] on div at bounding box center [681, 346] width 907 height 935
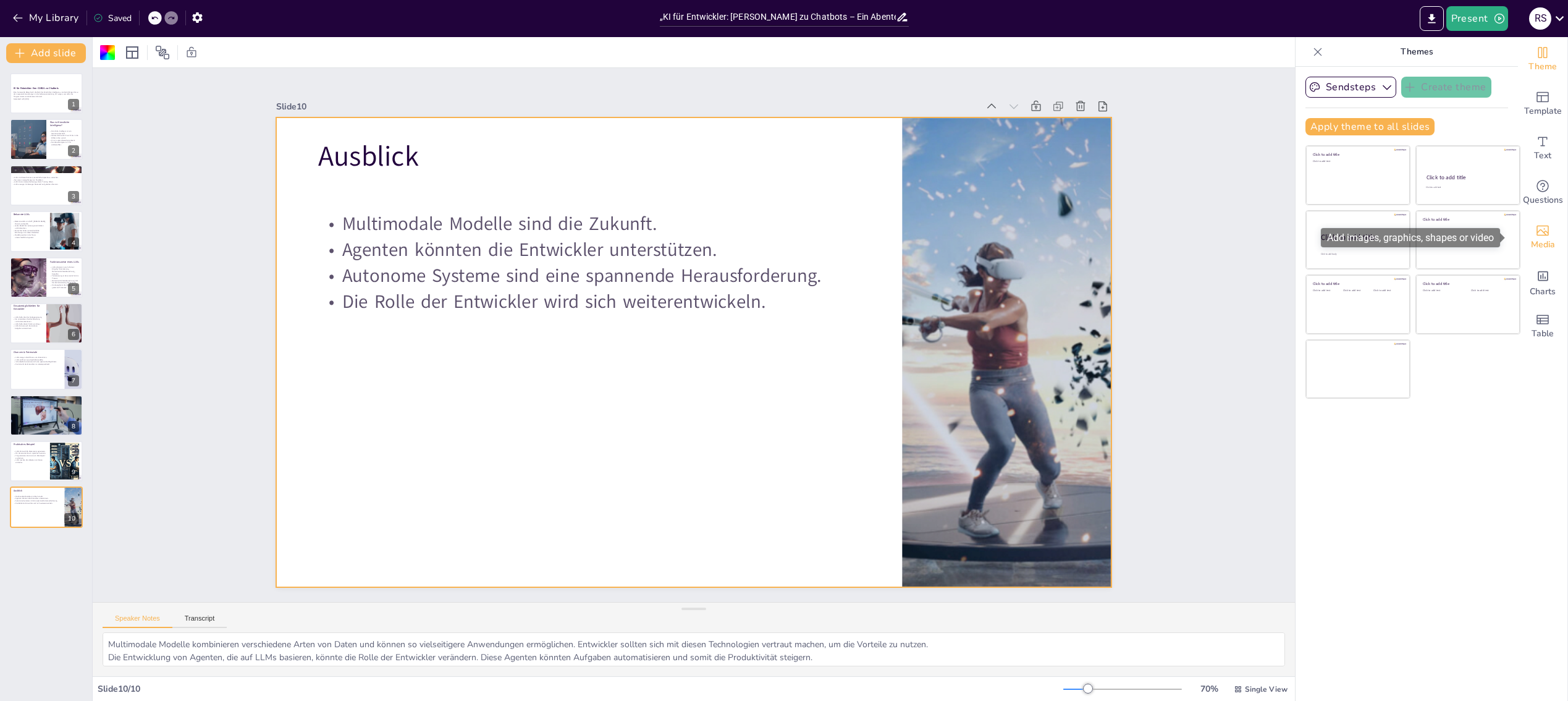
click at [1539, 229] on icon "Add images, graphics, shapes or video" at bounding box center [1542, 230] width 15 height 15
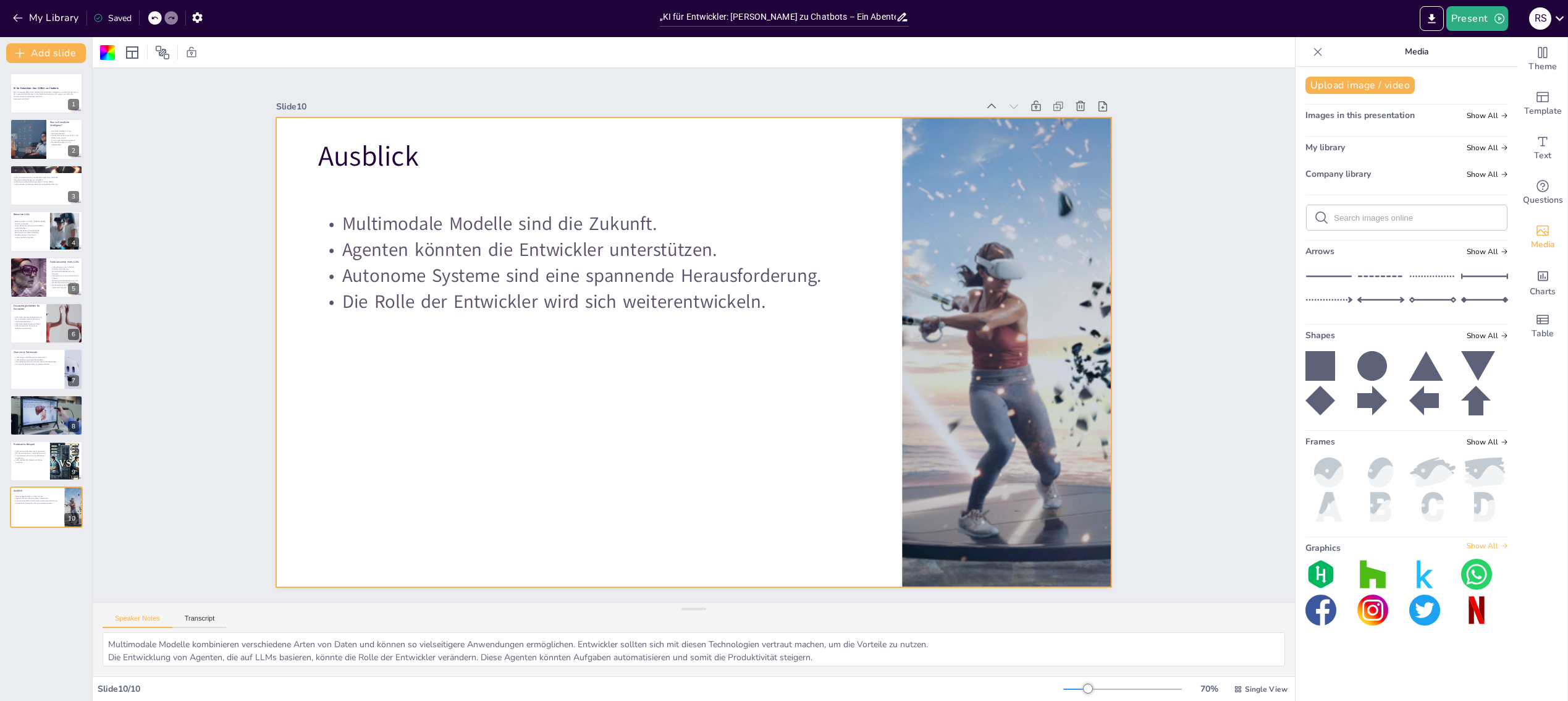
click at [1484, 546] on span "Show All" at bounding box center [1487, 545] width 41 height 9
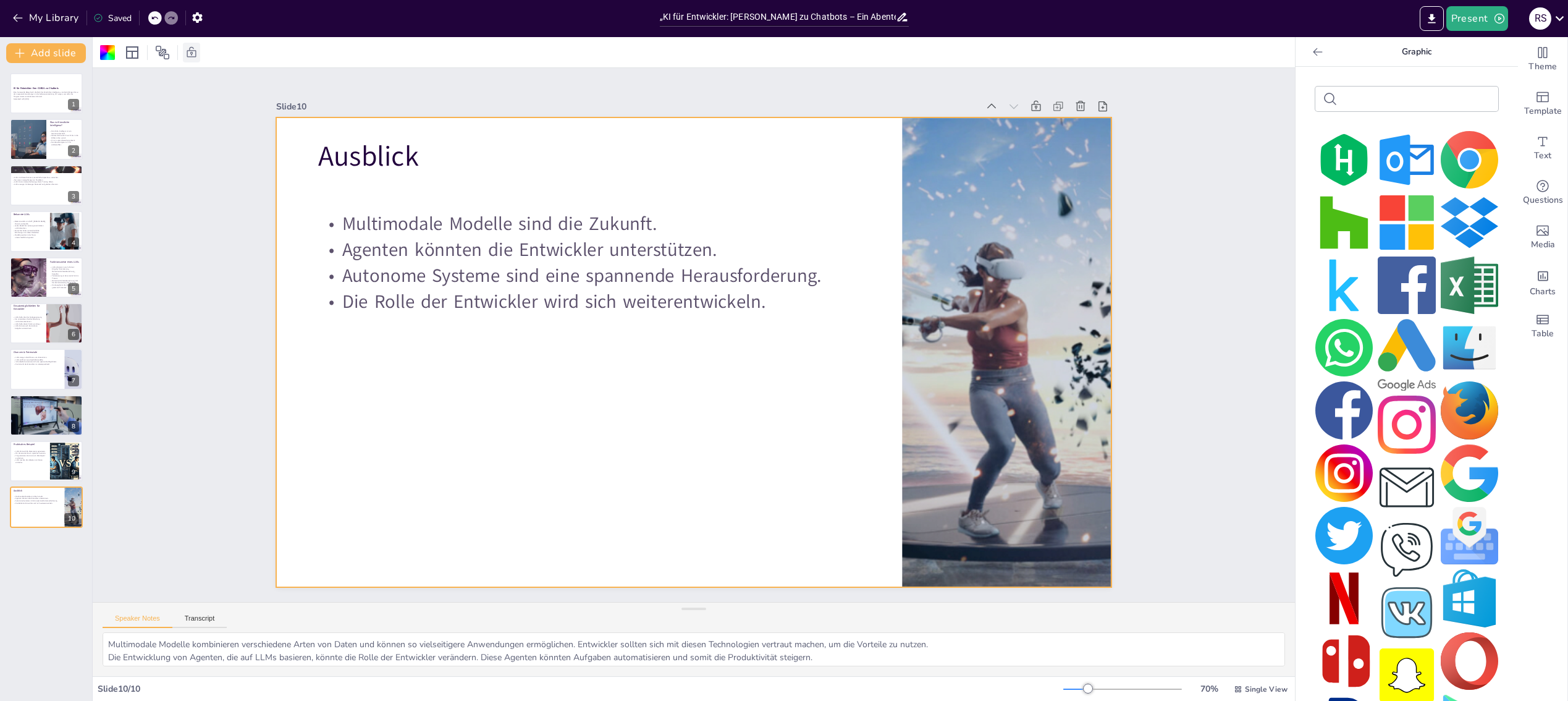
click at [192, 53] on icon at bounding box center [191, 52] width 12 height 12
click at [51, 15] on button "My Library" at bounding box center [46, 18] width 75 height 20
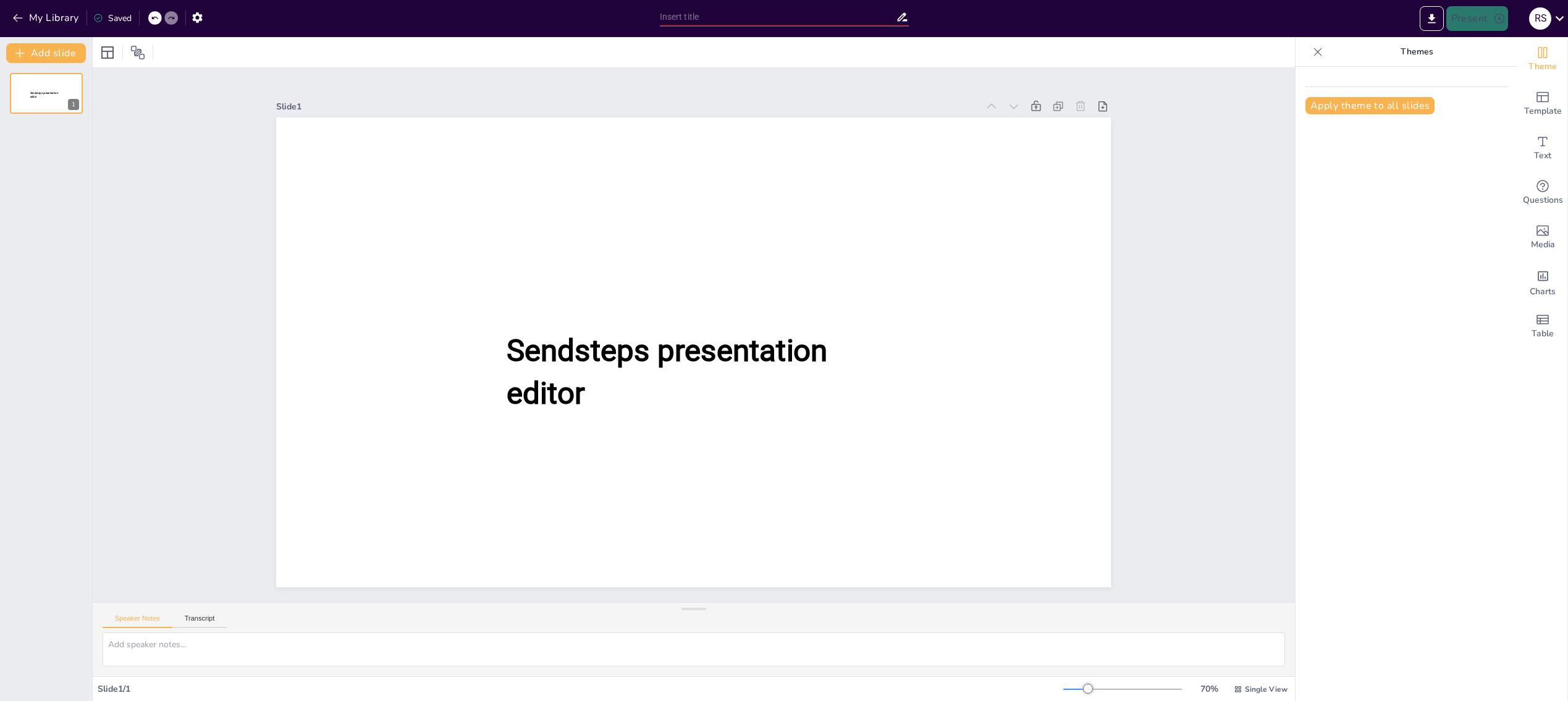
type input "„KI für Entwickler: [PERSON_NAME] zu Chatbots – Ein Abenteuer in der digitalen …"
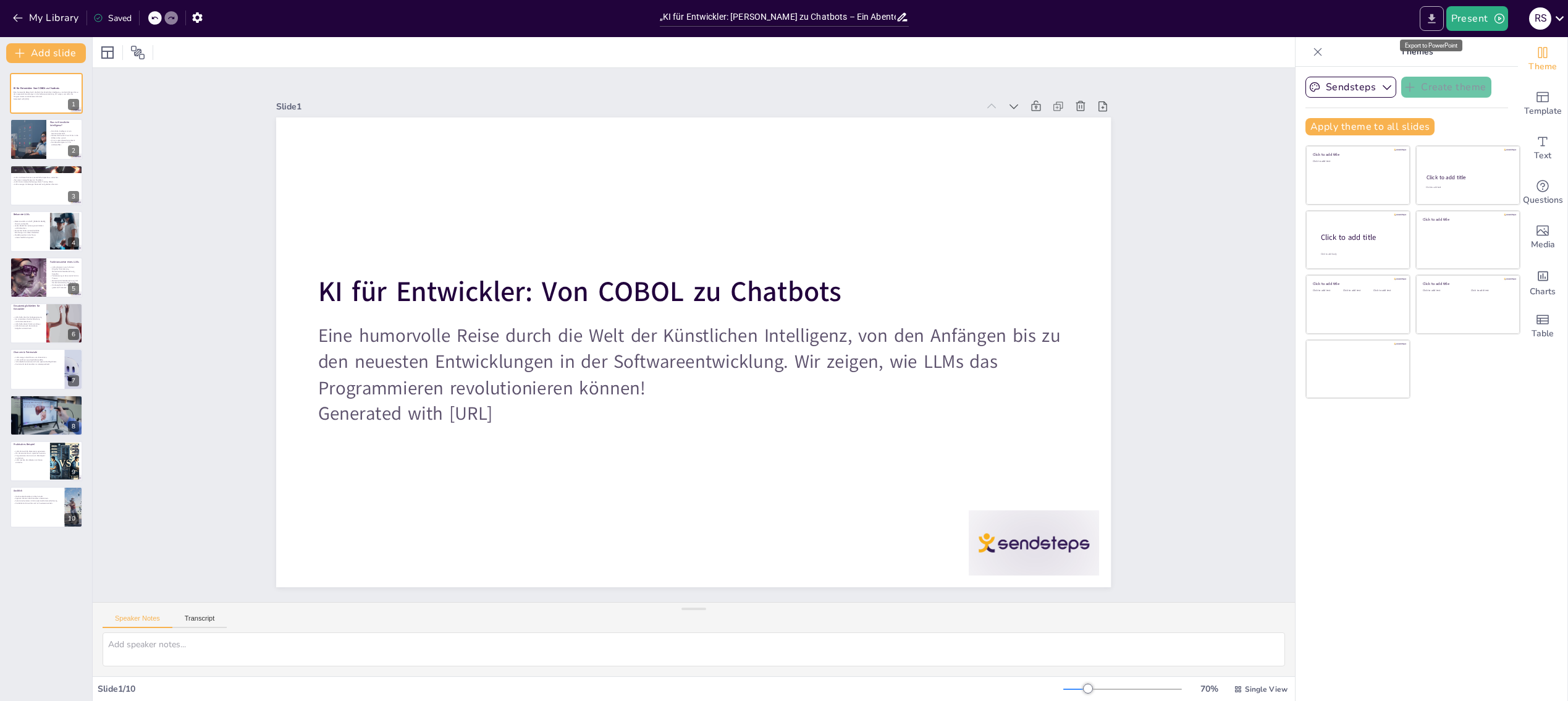
click at [1431, 19] on icon "Export to PowerPoint" at bounding box center [1431, 18] width 7 height 9
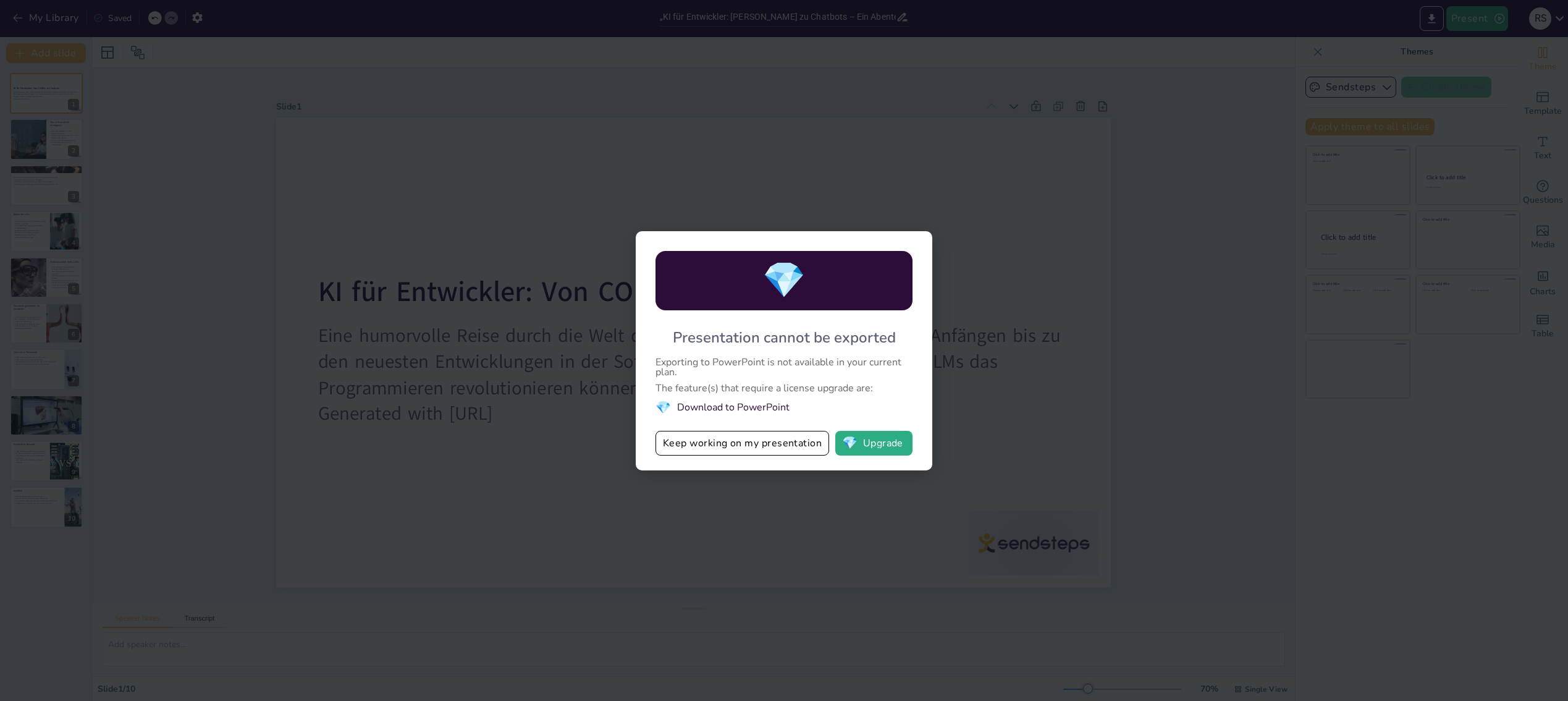
click at [921, 202] on div "💎 Presentation cannot be exported Exporting to PowerPoint is not available in y…" at bounding box center [784, 350] width 1568 height 701
click at [1025, 163] on div "💎 Presentation cannot be exported Exporting to PowerPoint is not available in y…" at bounding box center [784, 350] width 1568 height 701
click at [728, 447] on button "Keep working on my presentation" at bounding box center [742, 443] width 174 height 25
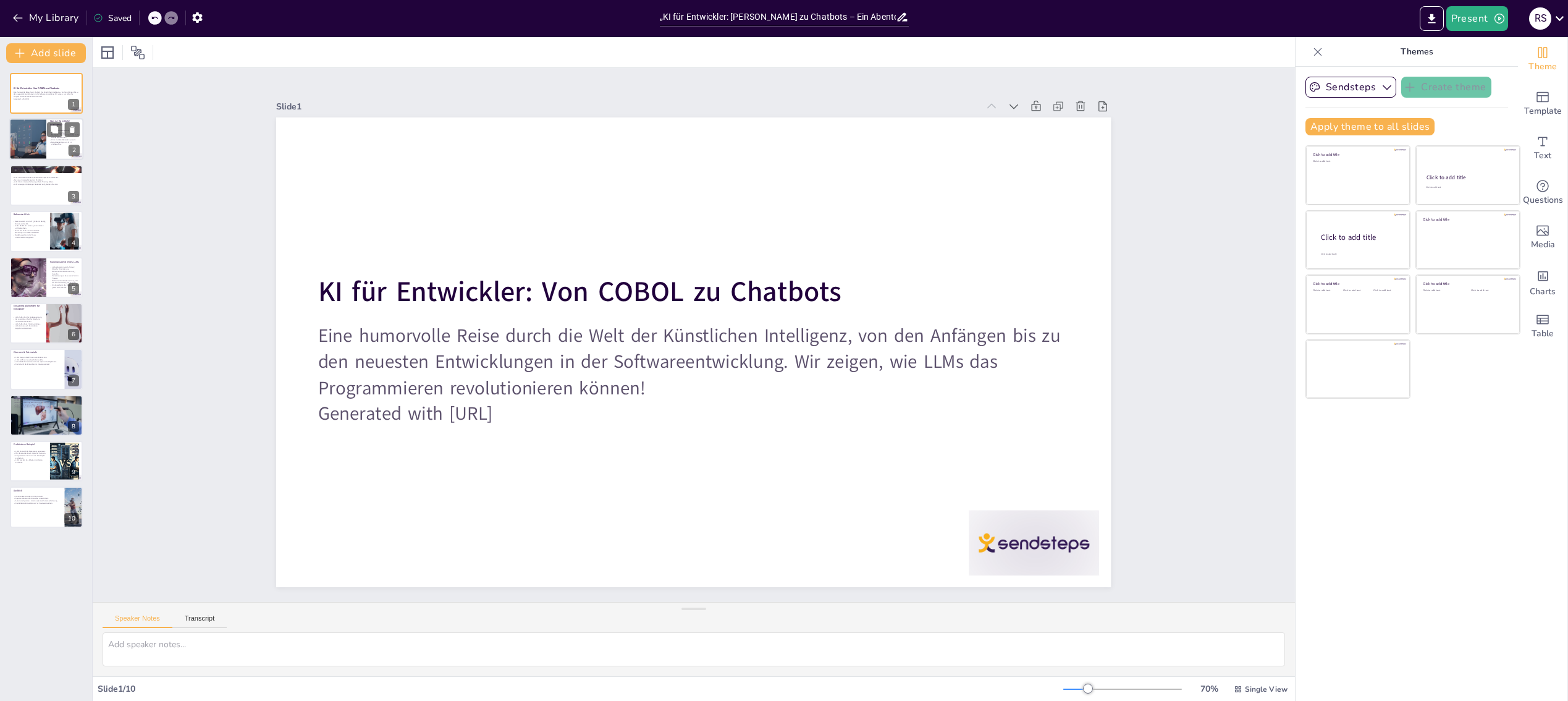
click at [37, 155] on div at bounding box center [28, 139] width 91 height 42
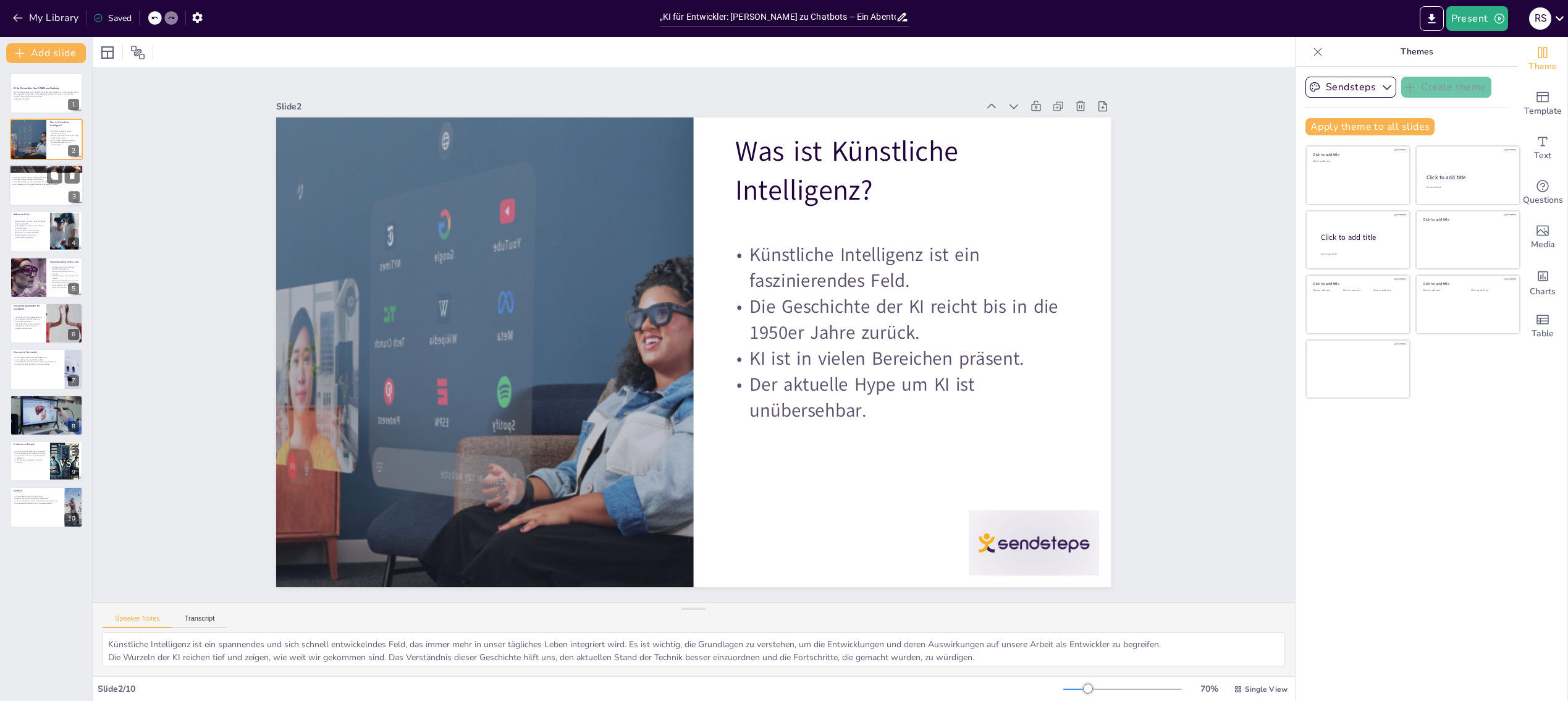
click at [36, 190] on div at bounding box center [46, 185] width 74 height 42
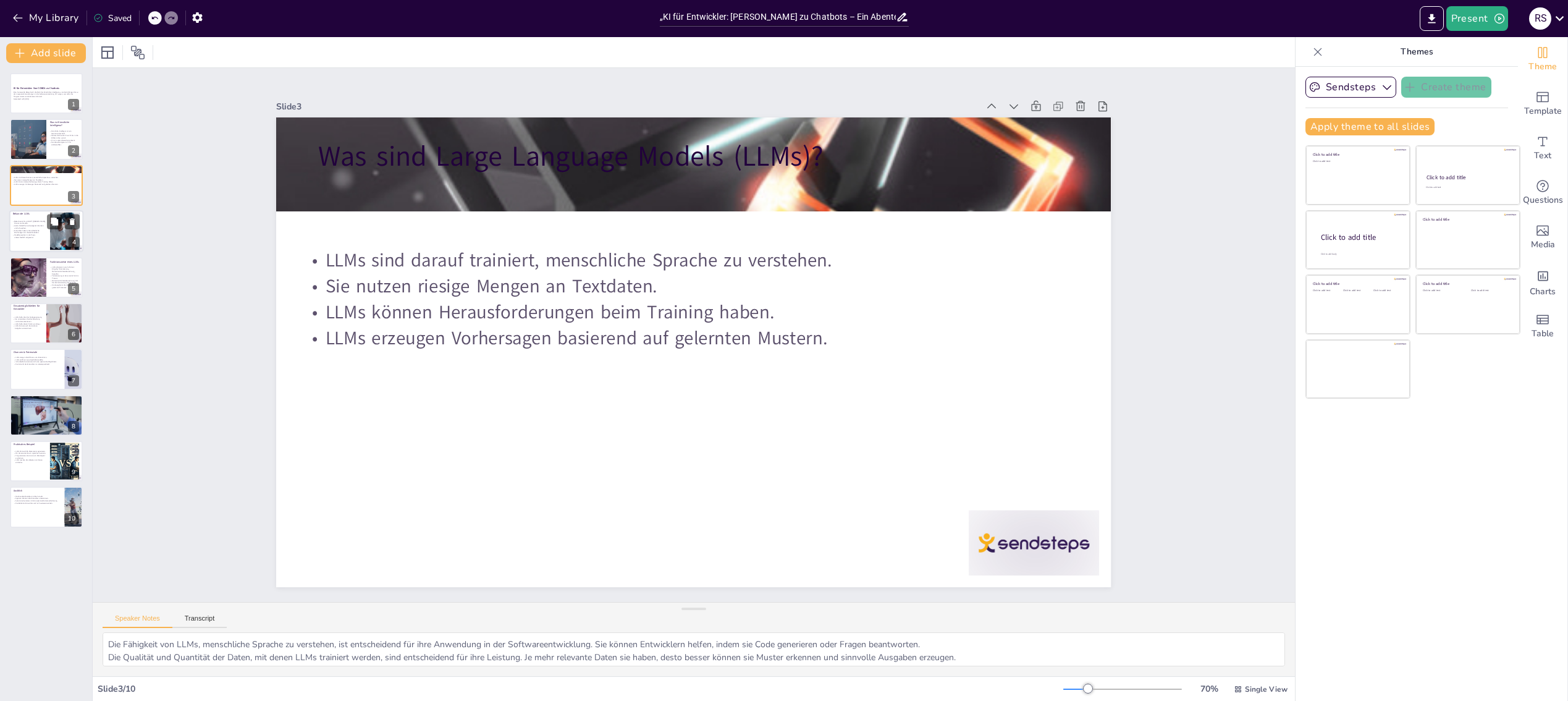
click at [37, 238] on p "Modelle werden in der Praxis unterschiedlich eingesetzt." at bounding box center [28, 237] width 33 height 4
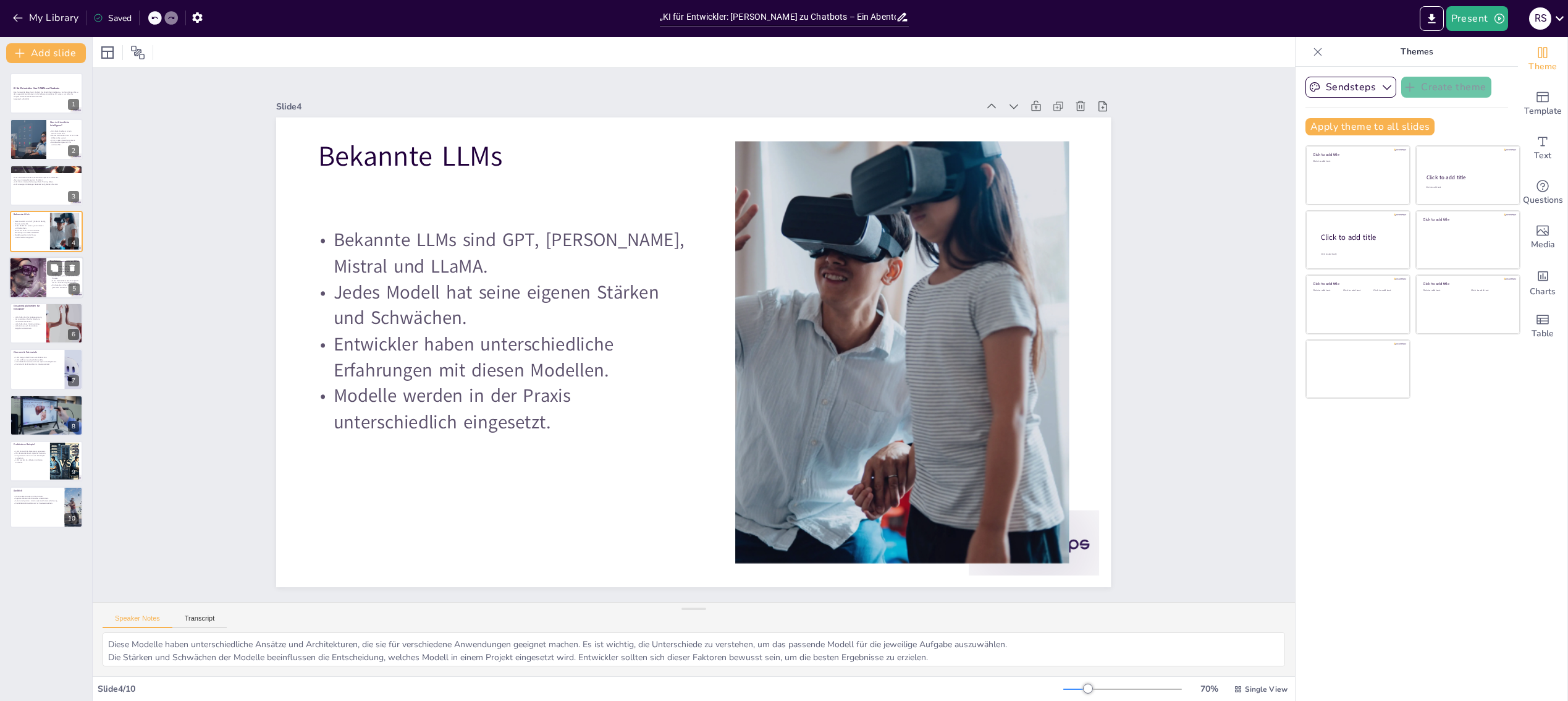
click at [37, 273] on div at bounding box center [28, 277] width 73 height 42
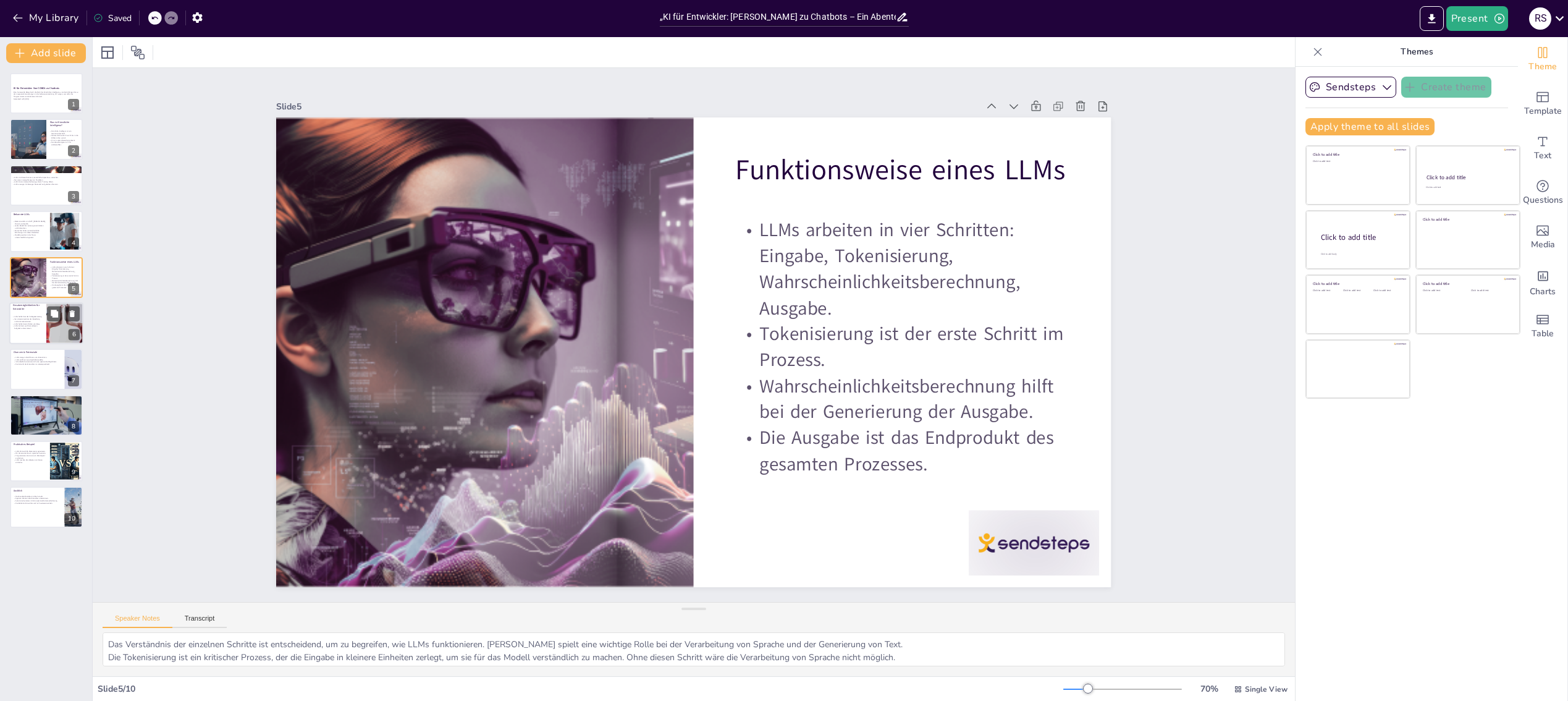
click at [34, 312] on div at bounding box center [46, 323] width 74 height 42
type textarea "Die Fähigkeit von LLMs, Code zu generieren, kann die Produktivität von Entwickl…"
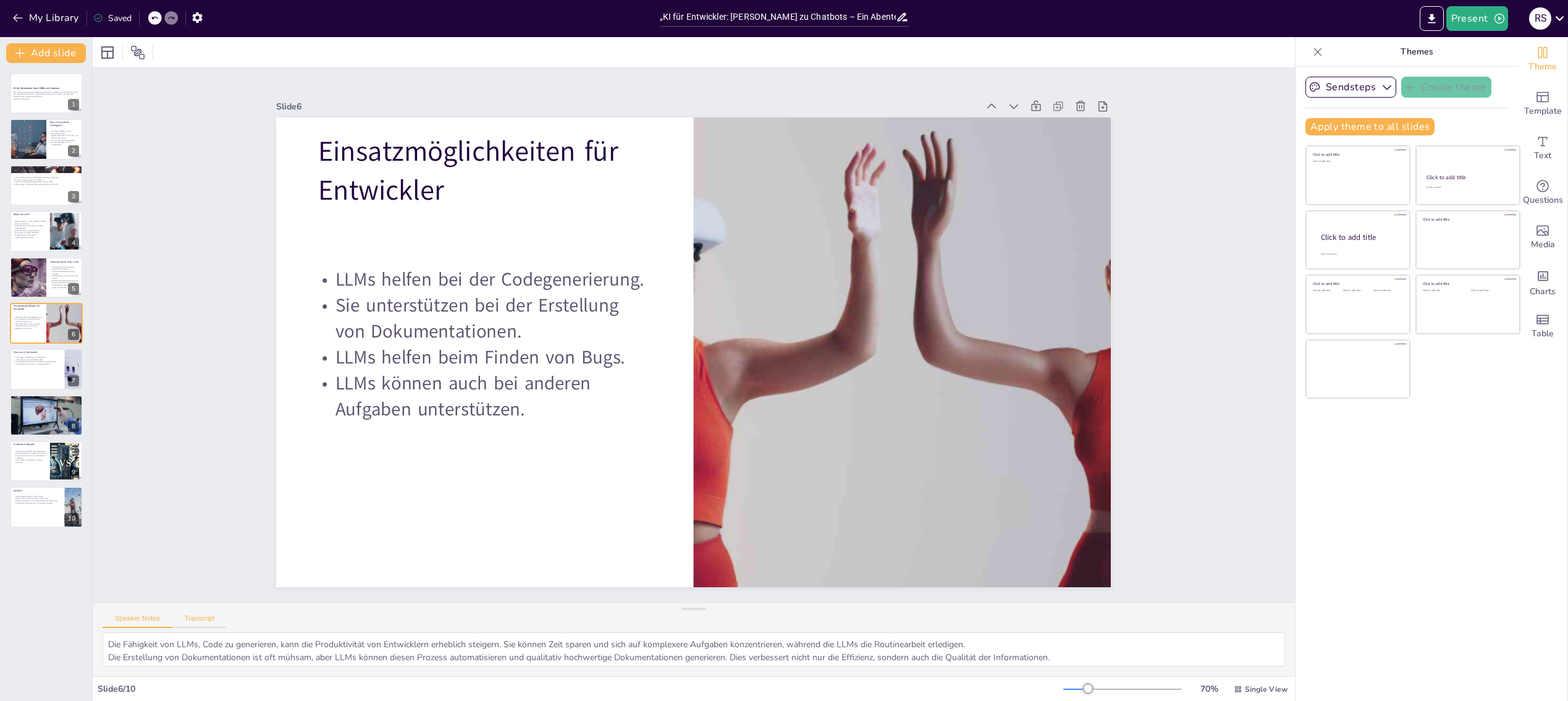
click at [197, 623] on button "Transcript" at bounding box center [199, 621] width 55 height 13
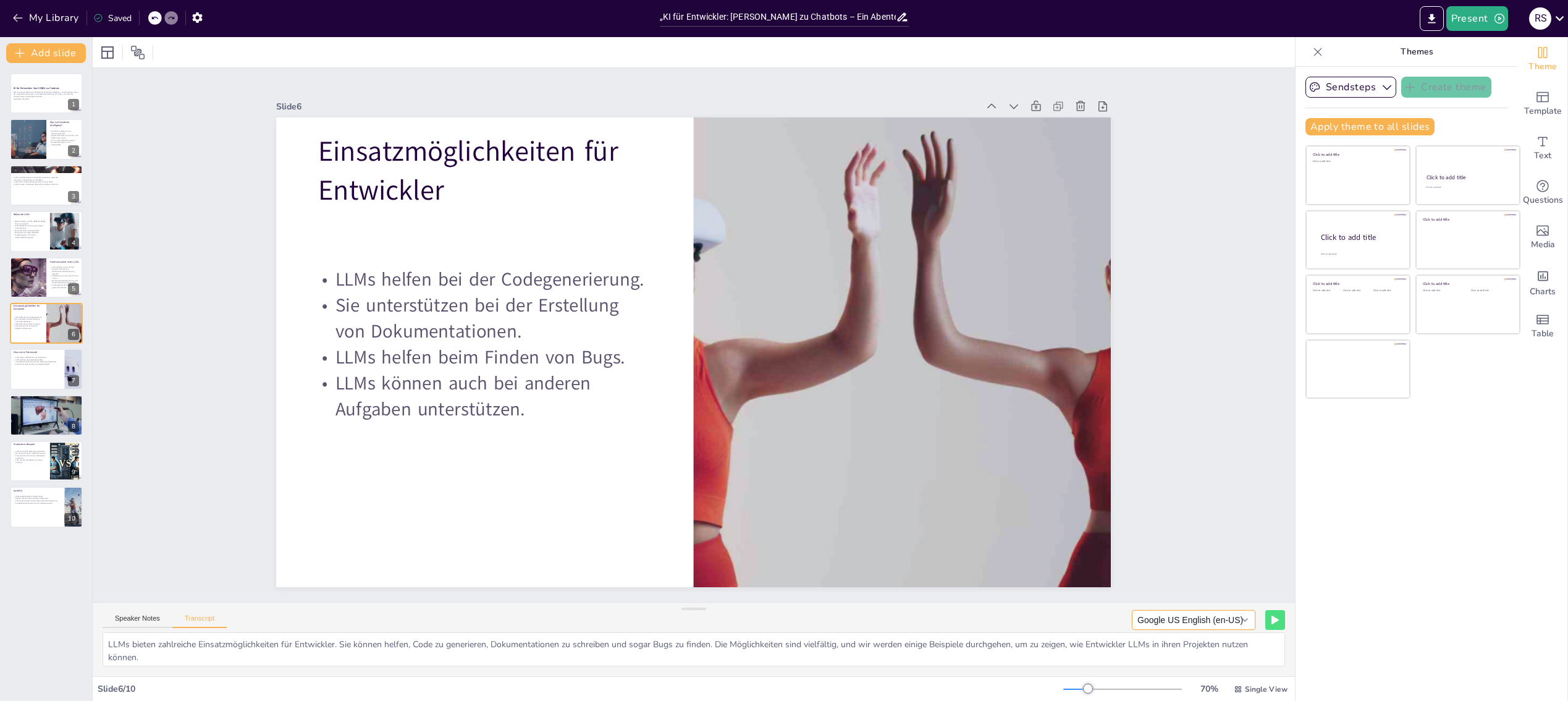
click at [1204, 625] on button "Google US English (en-US)" at bounding box center [1193, 620] width 124 height 20
click at [1187, 516] on button "Google Deutsch (de-DE)" at bounding box center [1193, 518] width 122 height 20
click at [1265, 623] on button at bounding box center [1274, 619] width 19 height 19
click at [25, 367] on div at bounding box center [46, 369] width 74 height 42
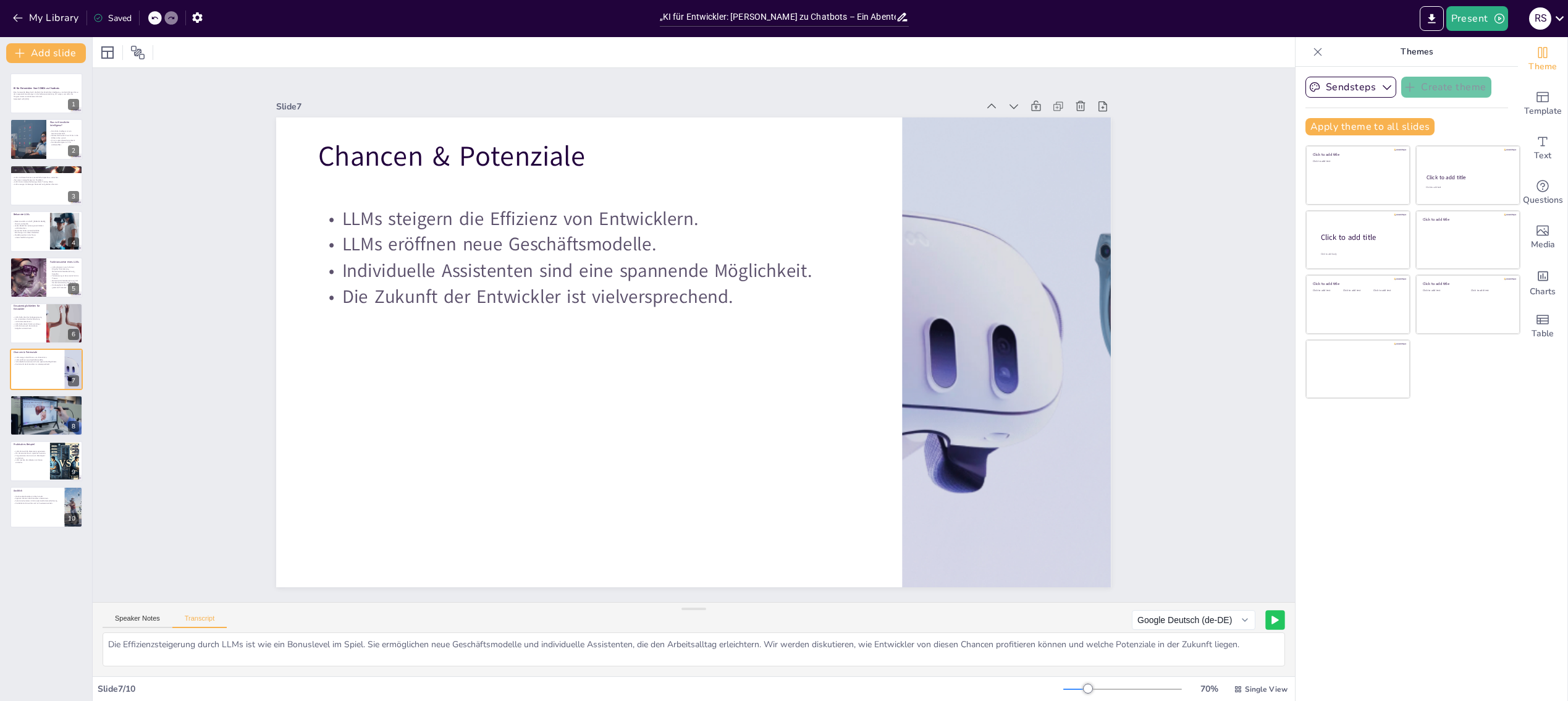
click at [1268, 620] on button at bounding box center [1274, 619] width 19 height 19
click at [33, 417] on div at bounding box center [46, 415] width 74 height 42
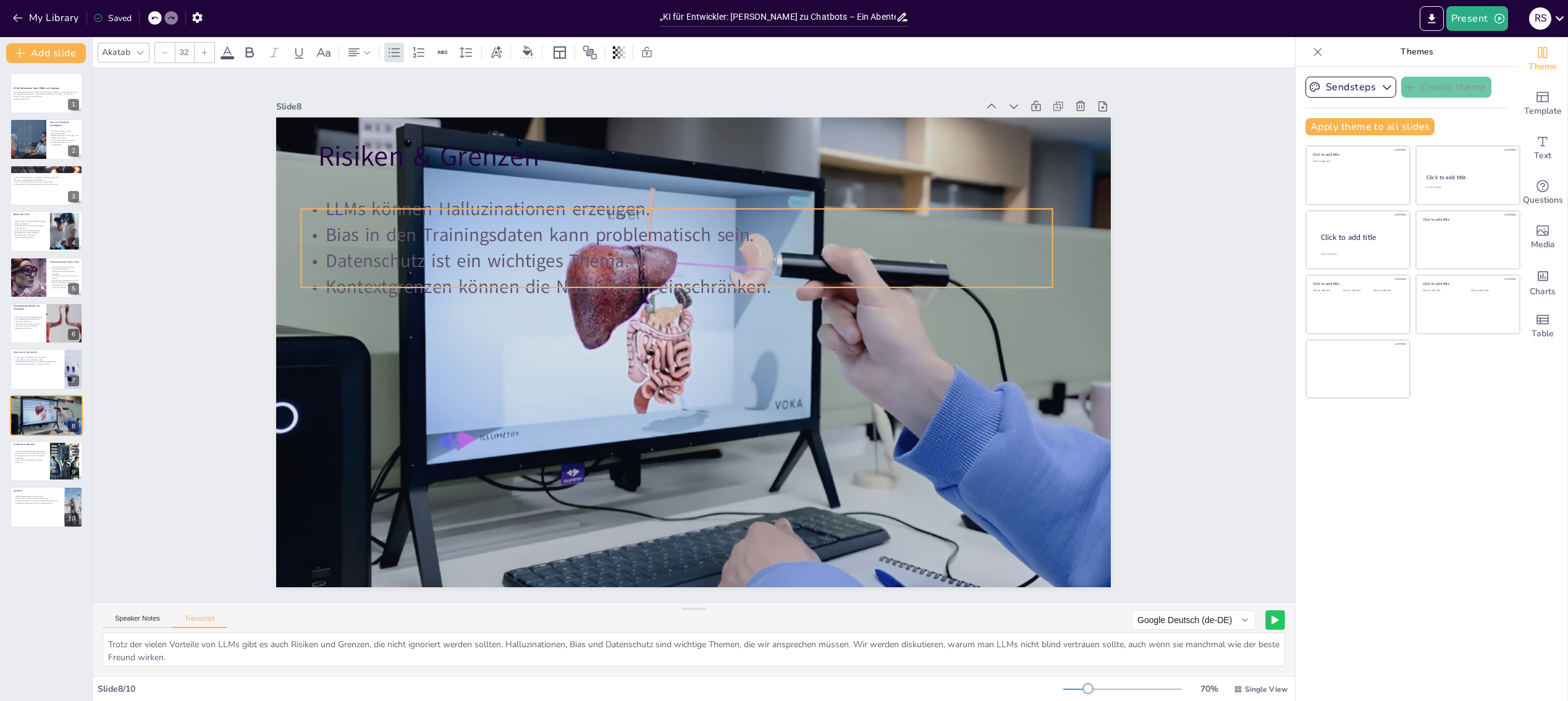
drag, startPoint x: 456, startPoint y: 236, endPoint x: 440, endPoint y: 261, distance: 29.7
click at [440, 261] on p "Datenschutz ist ein wichtiges Thema." at bounding box center [677, 261] width 751 height 26
click at [1272, 621] on icon at bounding box center [1275, 620] width 6 height 7
click at [29, 460] on p "LLMs machen das Arbeiten mit Daten einfacher." at bounding box center [29, 462] width 33 height 4
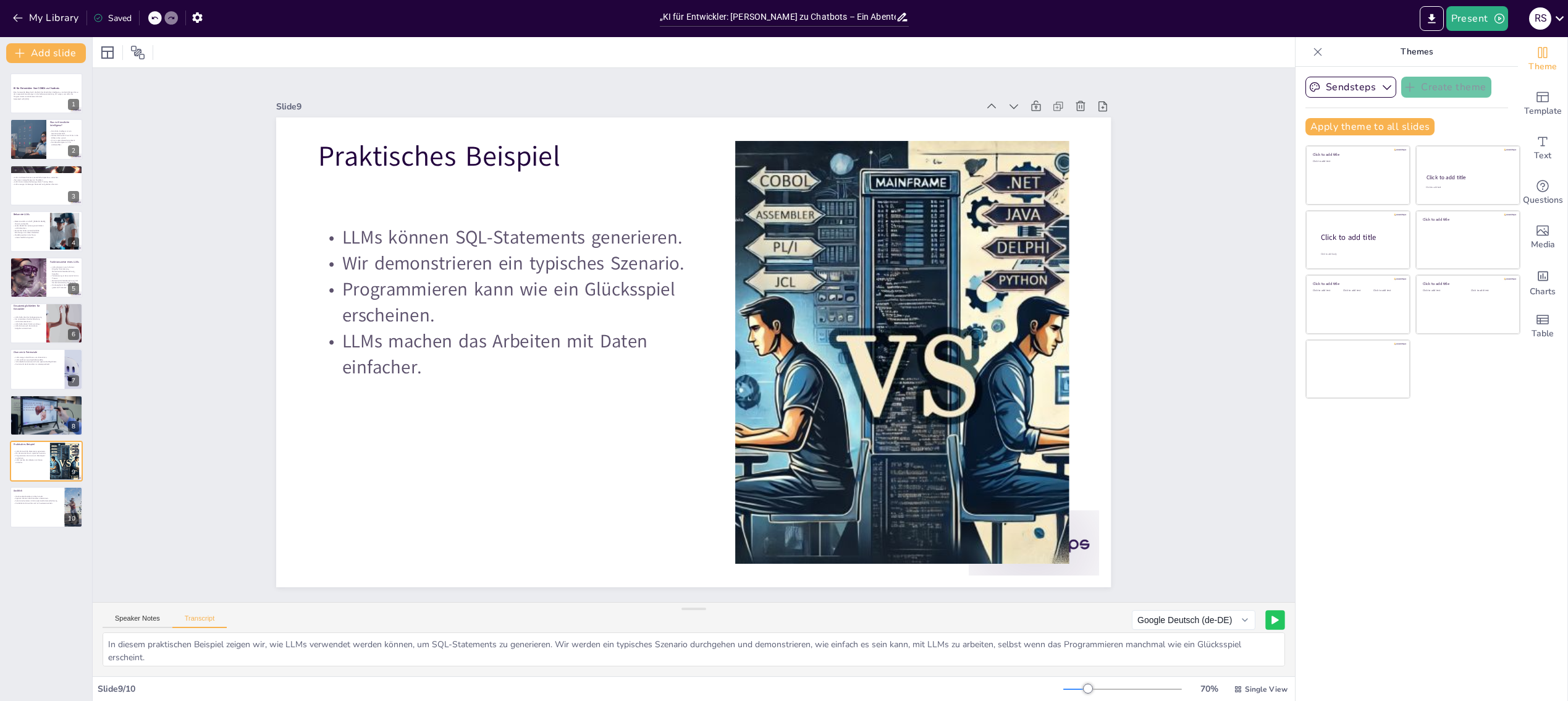
click at [1270, 619] on button at bounding box center [1274, 619] width 19 height 19
click at [15, 507] on div at bounding box center [46, 507] width 74 height 42
type textarea "Im Ausblick werden wir die Zukunft von LLMs und deren Rolle in der Softwareentw…"
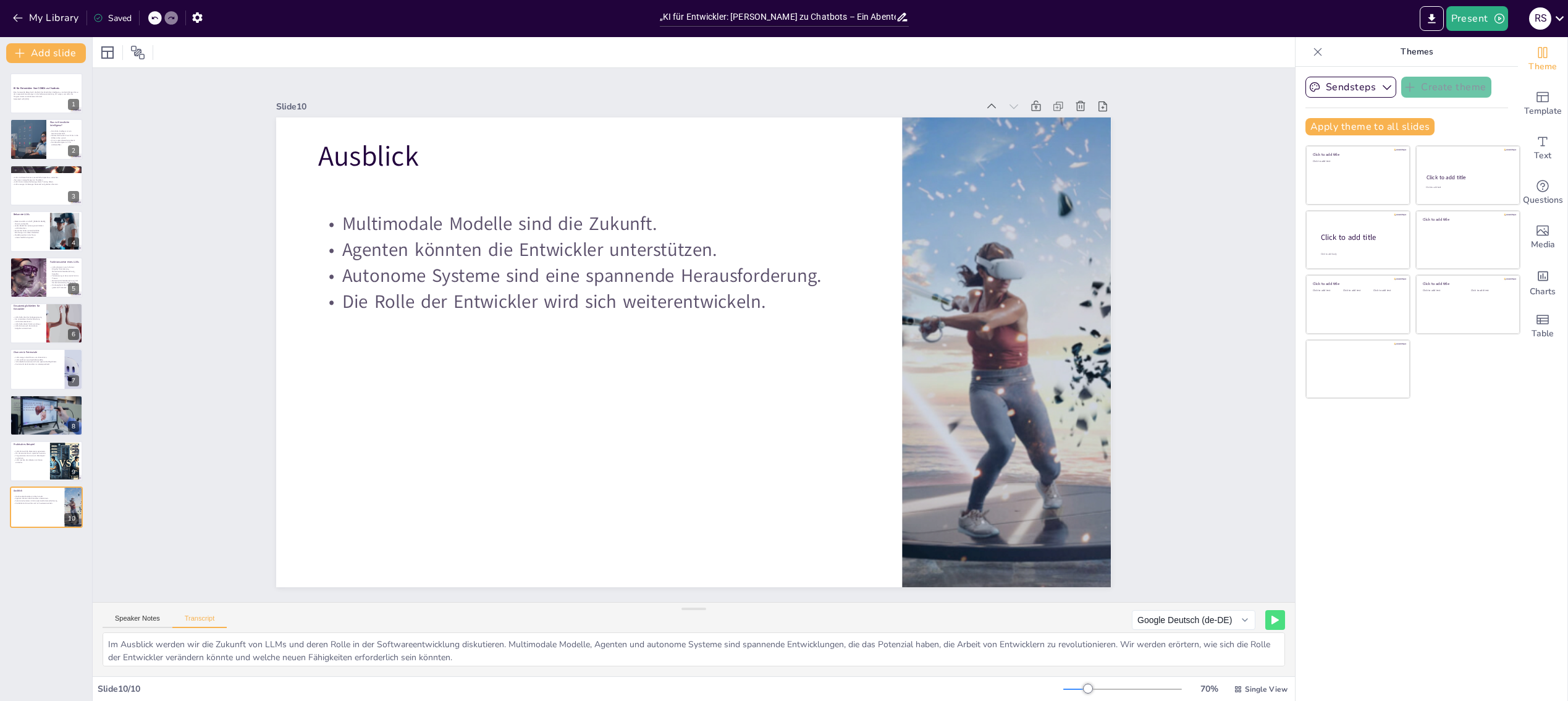
click at [1271, 621] on icon at bounding box center [1275, 620] width 7 height 9
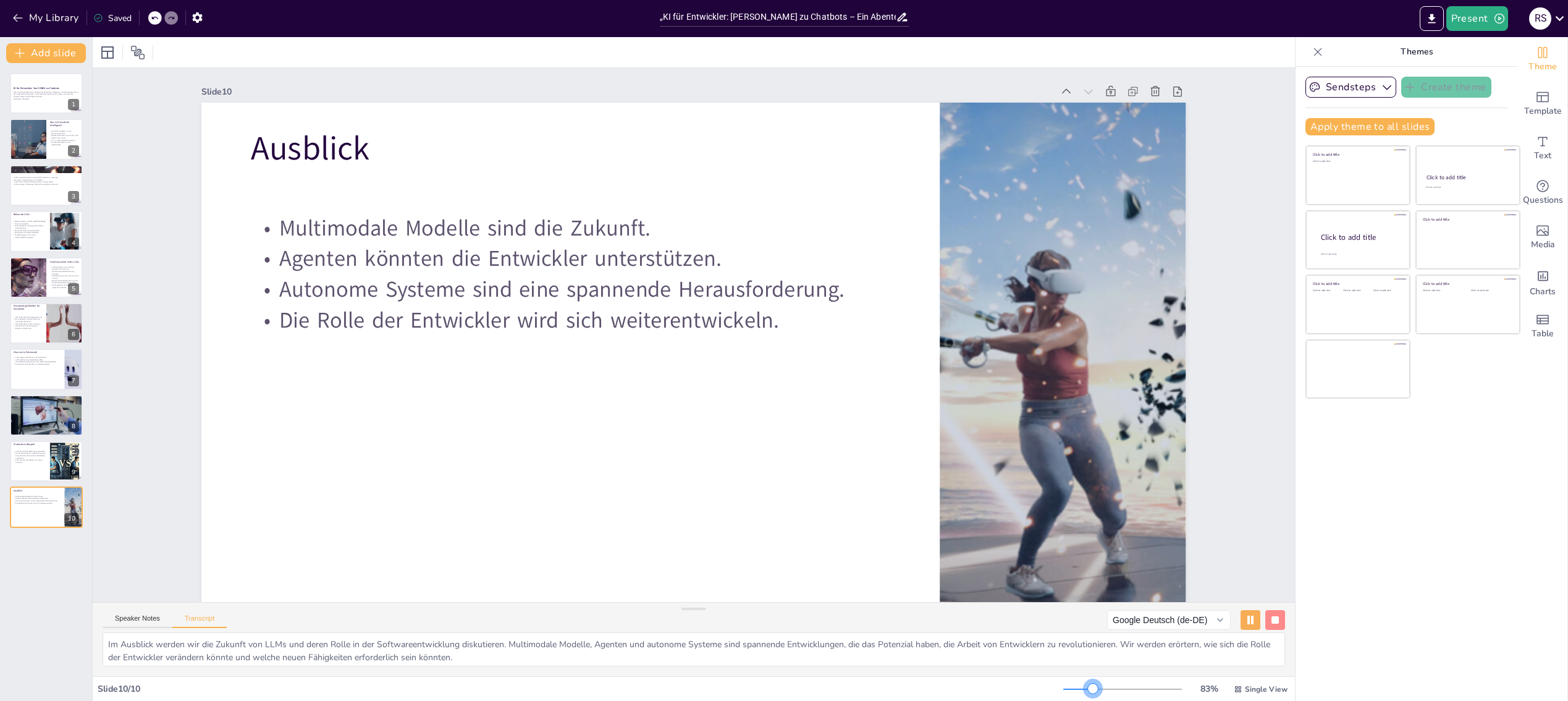
click at [1085, 687] on div at bounding box center [1122, 689] width 119 height 10
click at [1476, 19] on button "Present" at bounding box center [1476, 18] width 62 height 25
click at [1478, 71] on li "Play presentation" at bounding box center [1496, 76] width 97 height 20
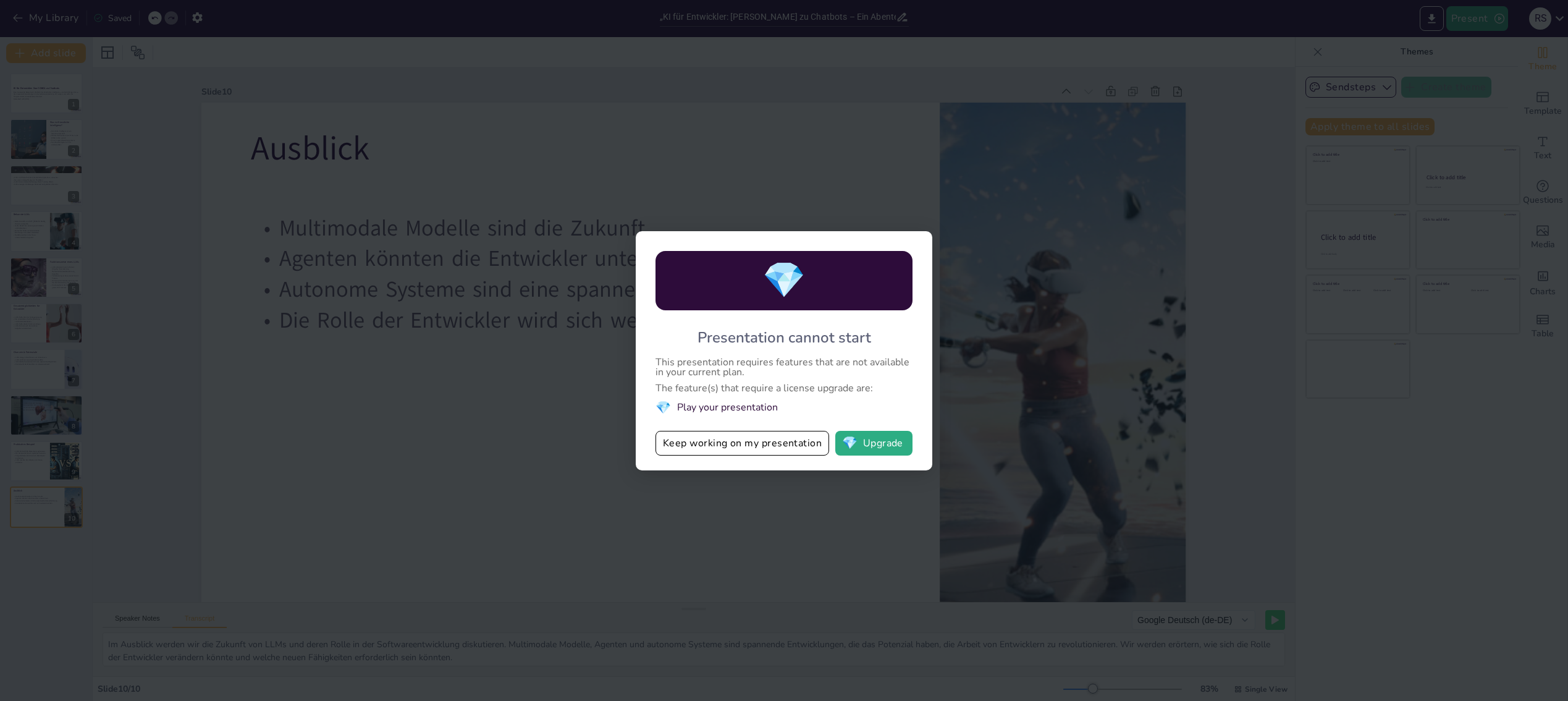
click at [759, 445] on button "Keep working on my presentation" at bounding box center [742, 443] width 174 height 25
